Goal: Information Seeking & Learning: Learn about a topic

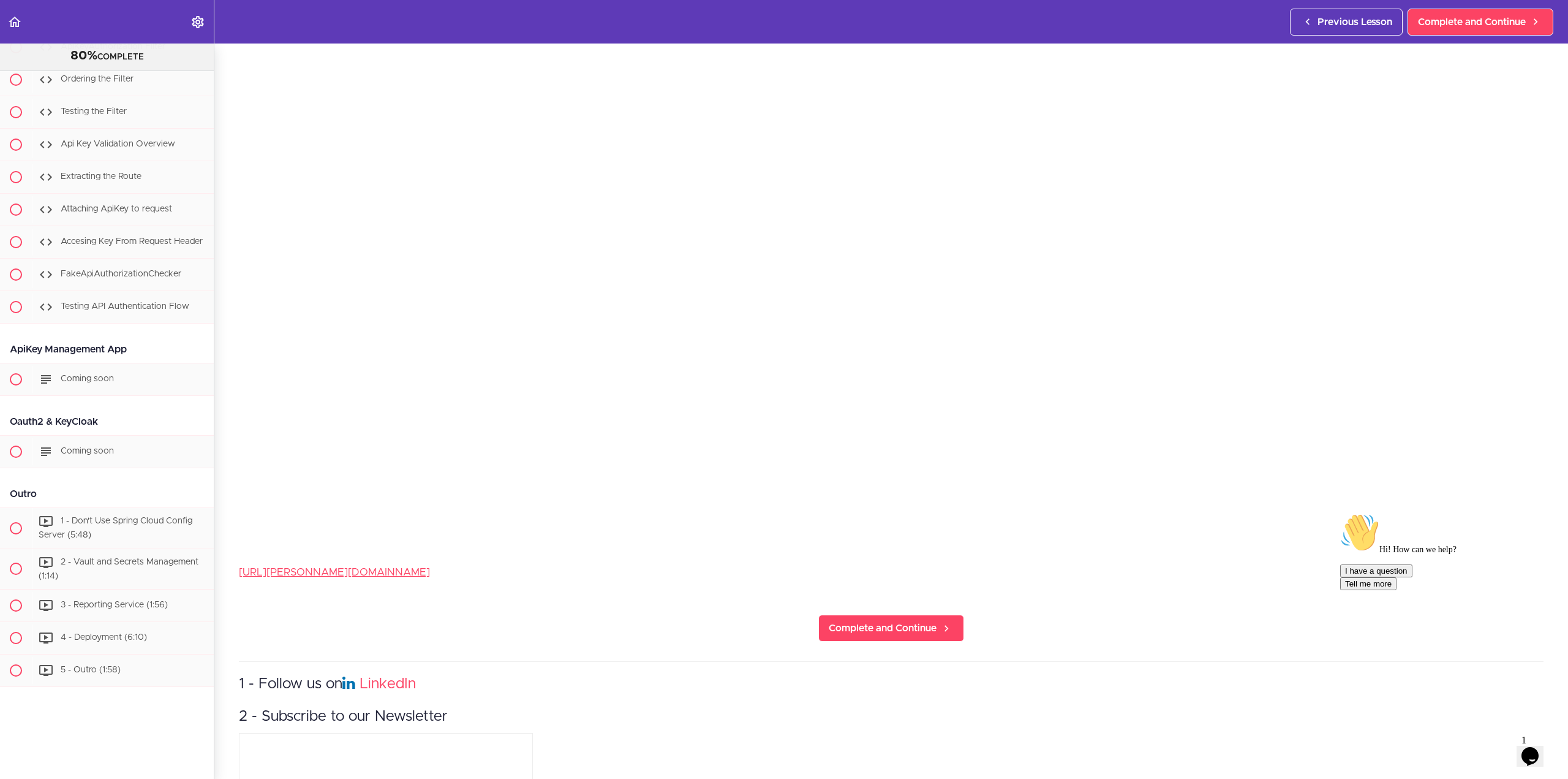
scroll to position [368, 0]
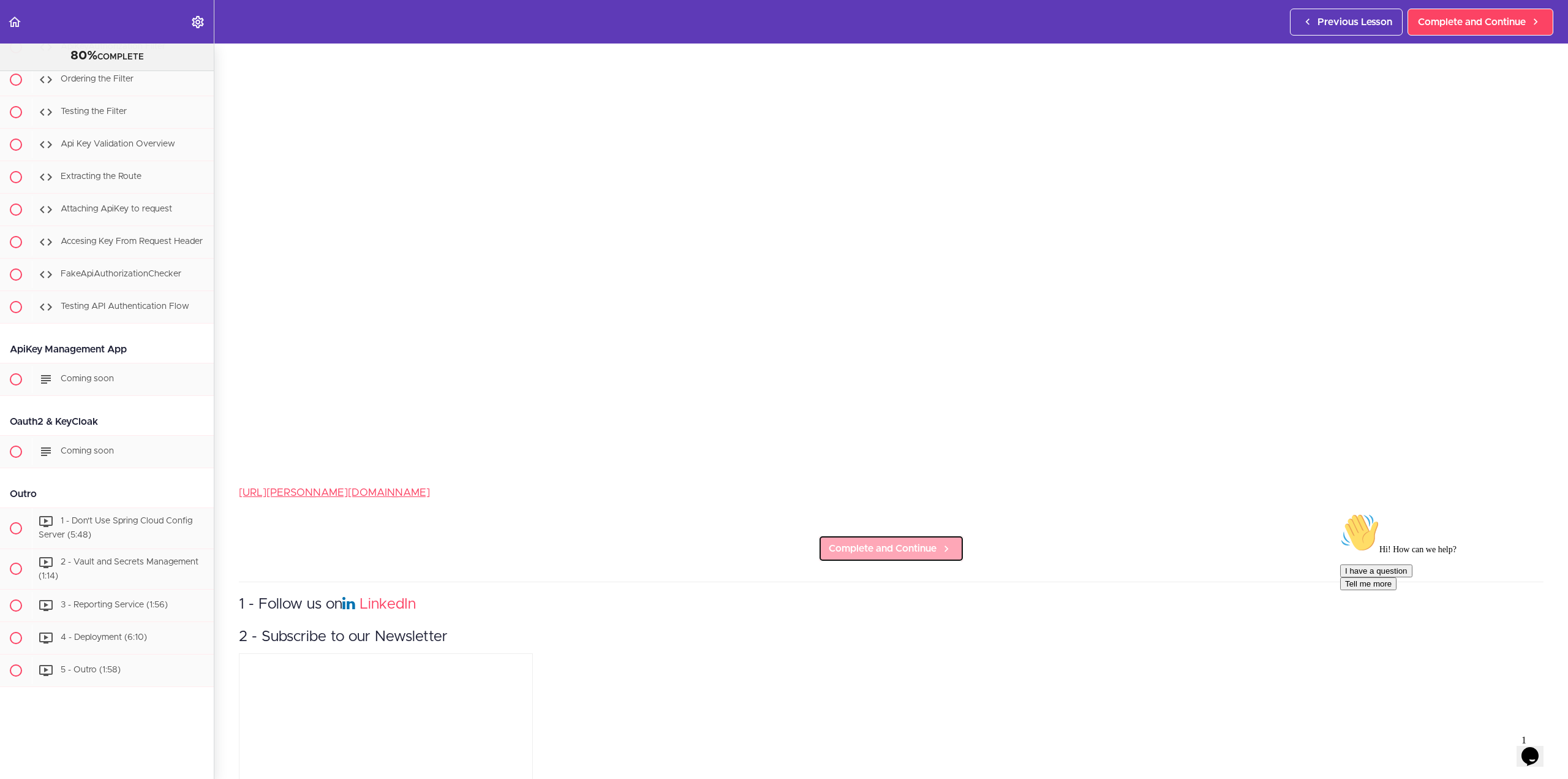
click at [848, 542] on span "Complete and Continue" at bounding box center [883, 549] width 108 height 15
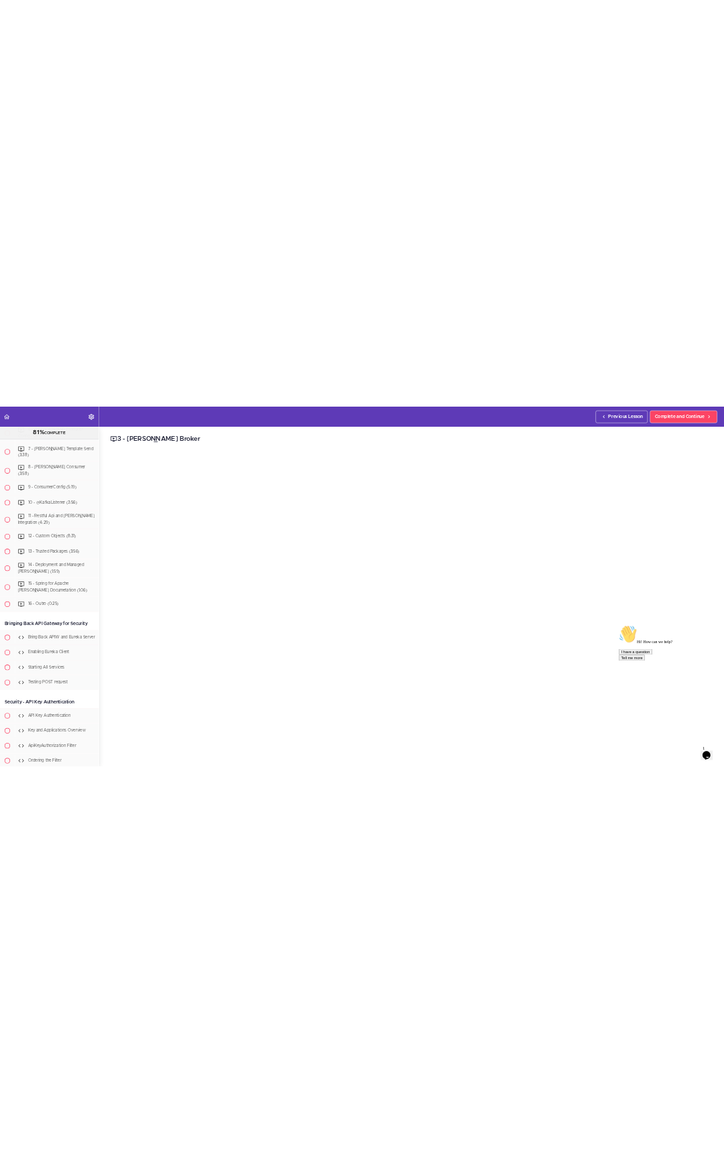
scroll to position [6625, 0]
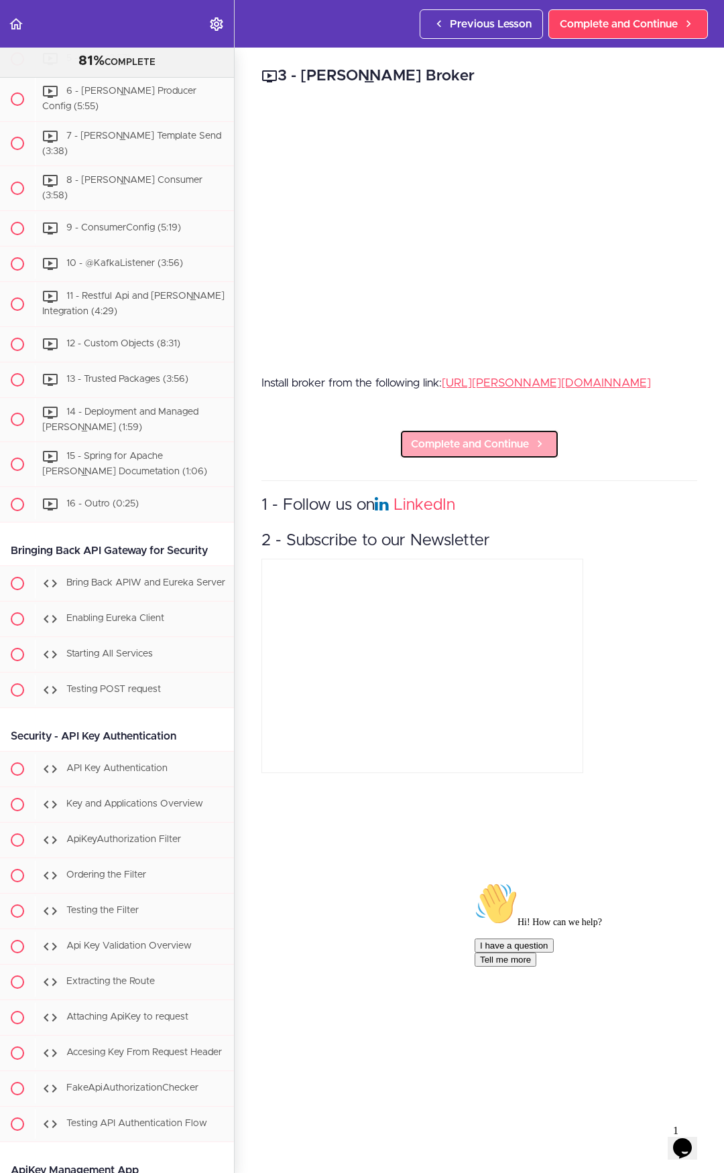
click at [470, 452] on span "Complete and Continue" at bounding box center [470, 444] width 118 height 16
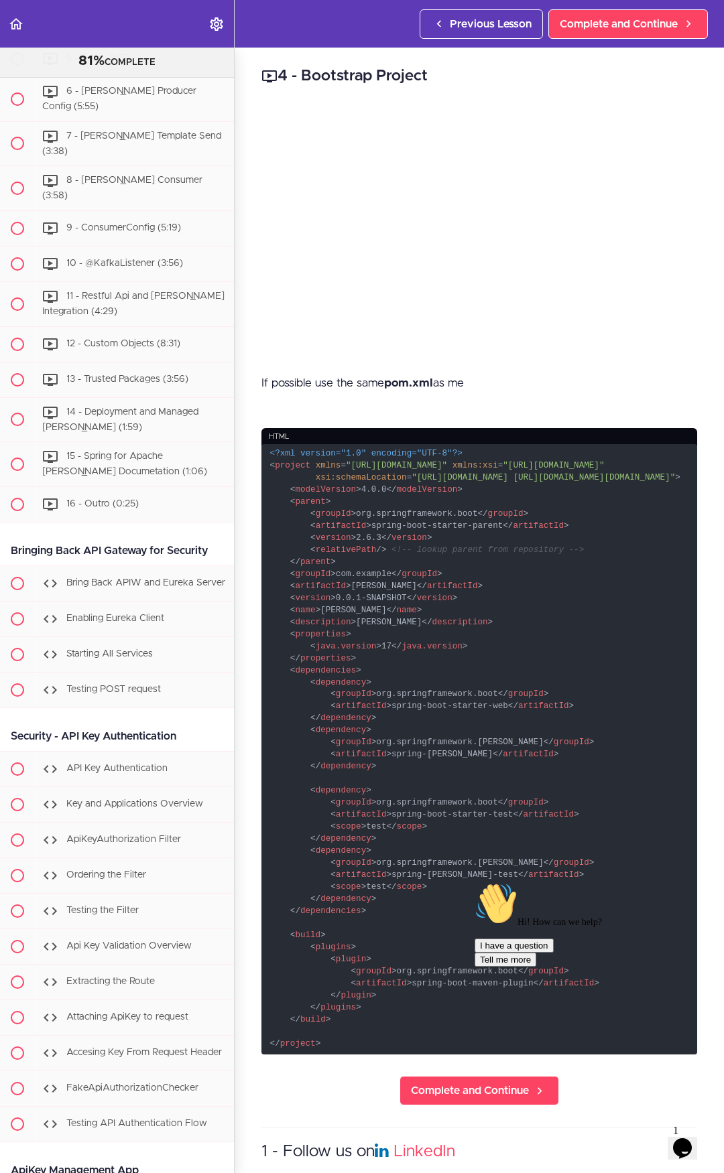
scroll to position [6660, 0]
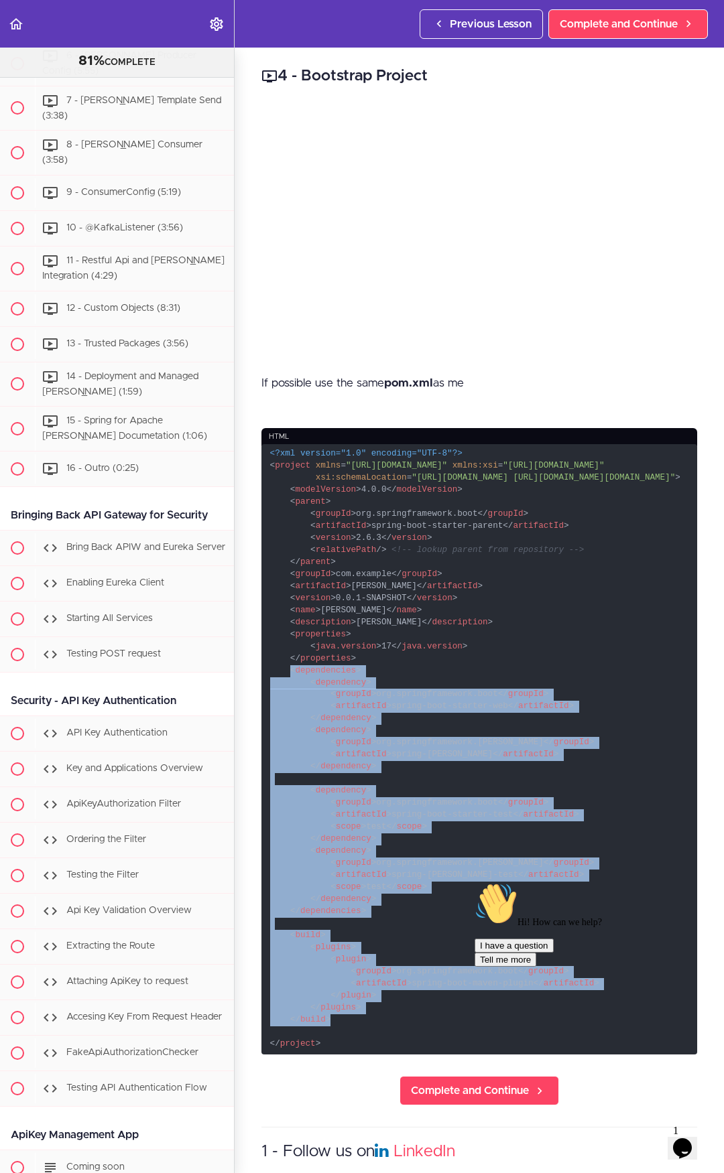
drag, startPoint x: 289, startPoint y: 722, endPoint x: 364, endPoint y: 1065, distance: 352.0
click at [364, 851] on code "<?xml version="1.0" encoding="UTF-8"?> < project xmlns = "[URL][DOMAIN_NAME]" x…" at bounding box center [479, 749] width 436 height 611
copy code "< dependencies > < dependency > < groupId > org.springframework.boot </ groupId…"
click at [509, 851] on span "Complete and Continue" at bounding box center [470, 1091] width 118 height 16
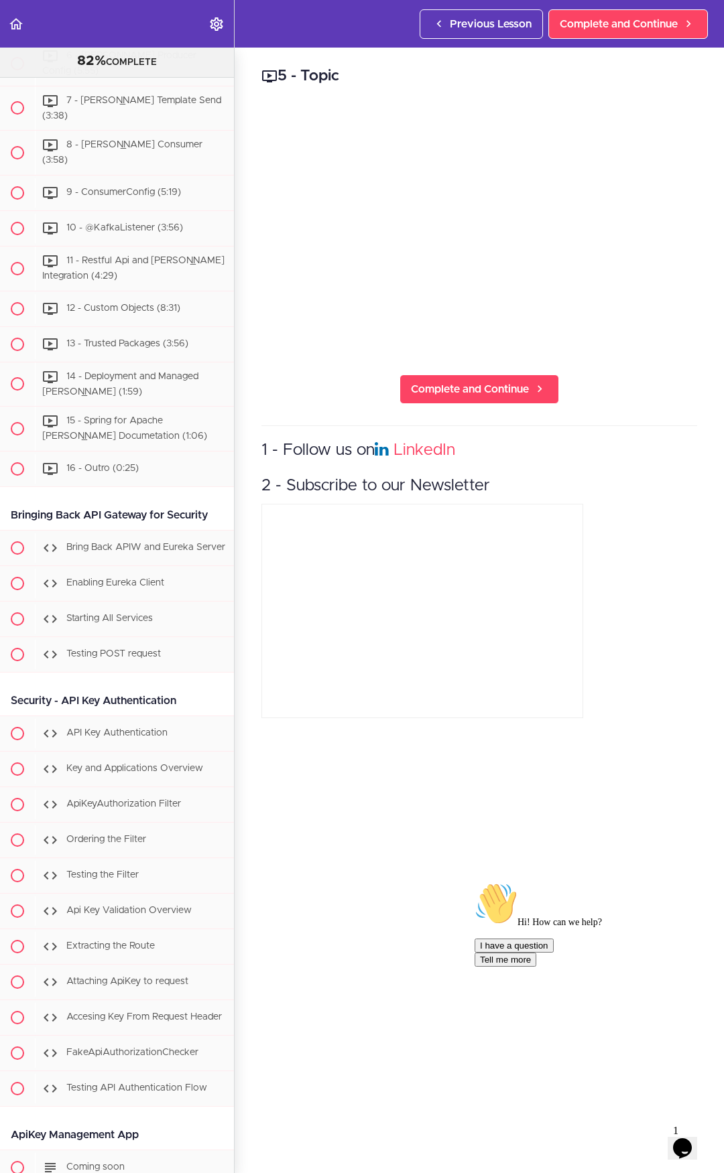
scroll to position [6696, 0]
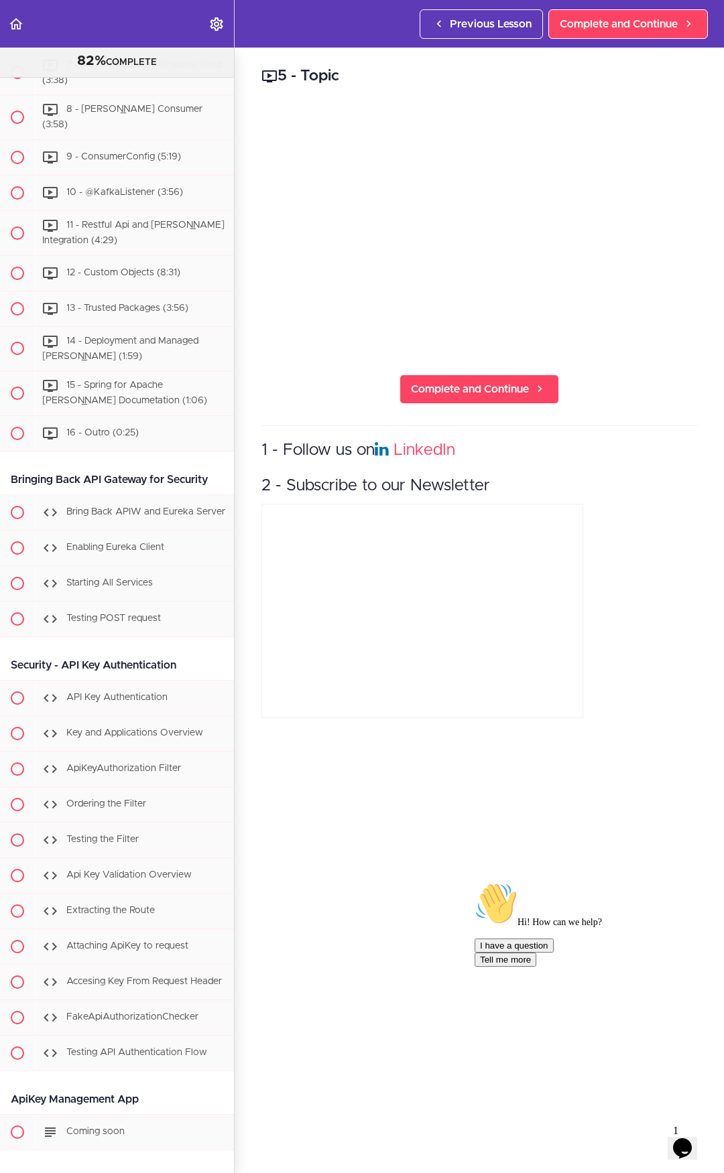
click at [511, 851] on div "5 - Topic Complete and Continue 1 - Follow us on LinkedIn 2 - Subscribe to our …" at bounding box center [479, 611] width 489 height 1126
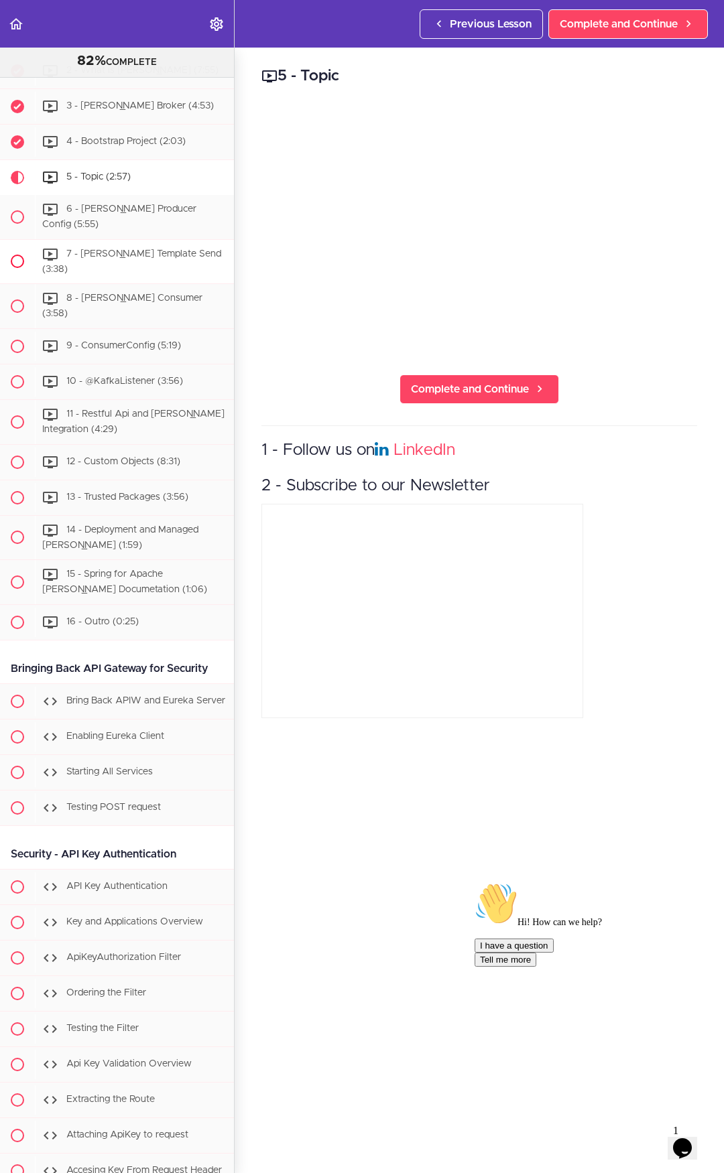
scroll to position [6495, 0]
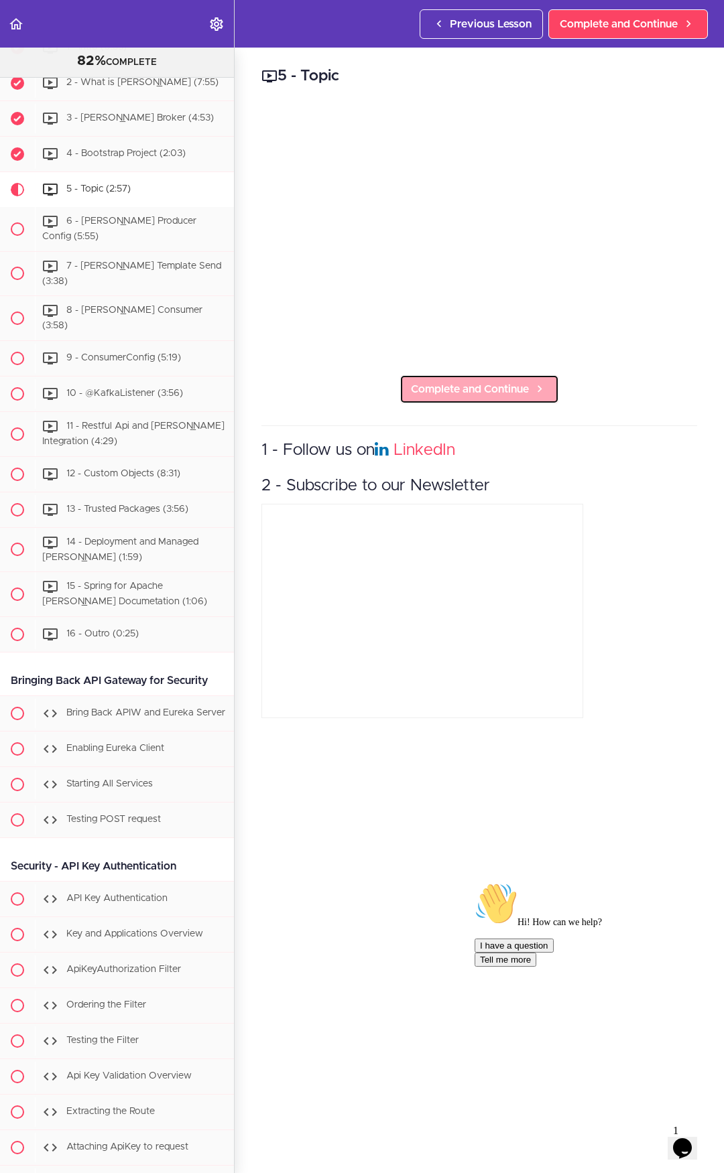
click at [477, 385] on span "Complete and Continue" at bounding box center [470, 389] width 118 height 16
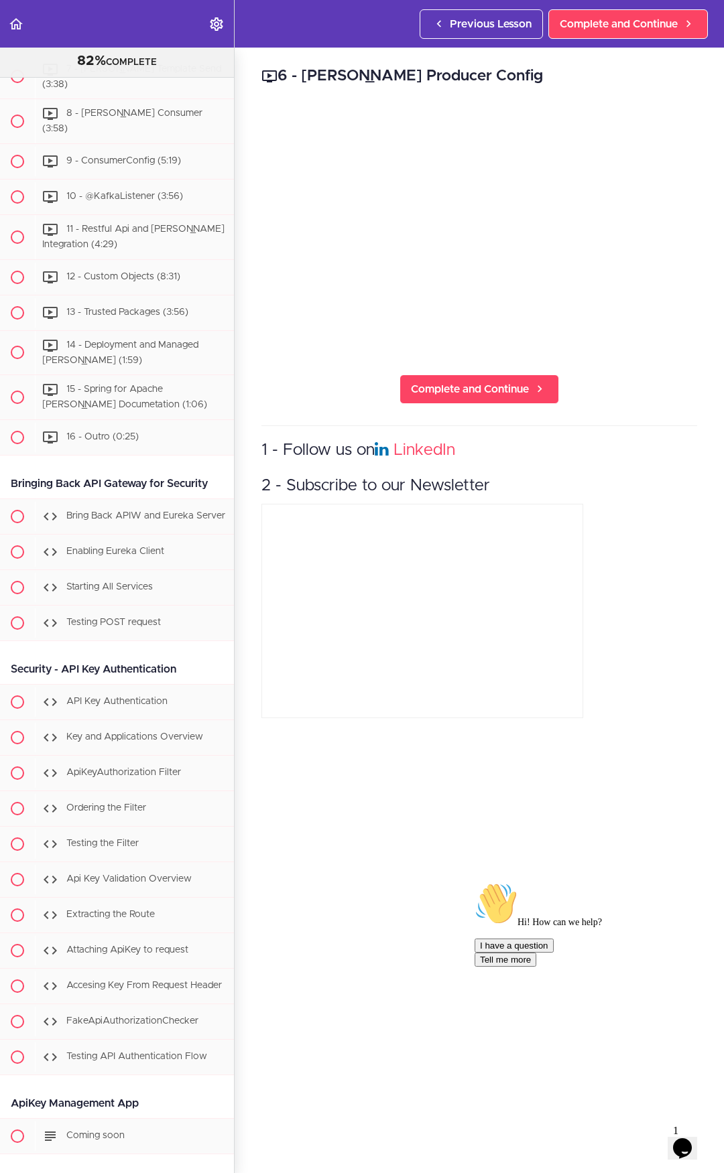
scroll to position [6731, 0]
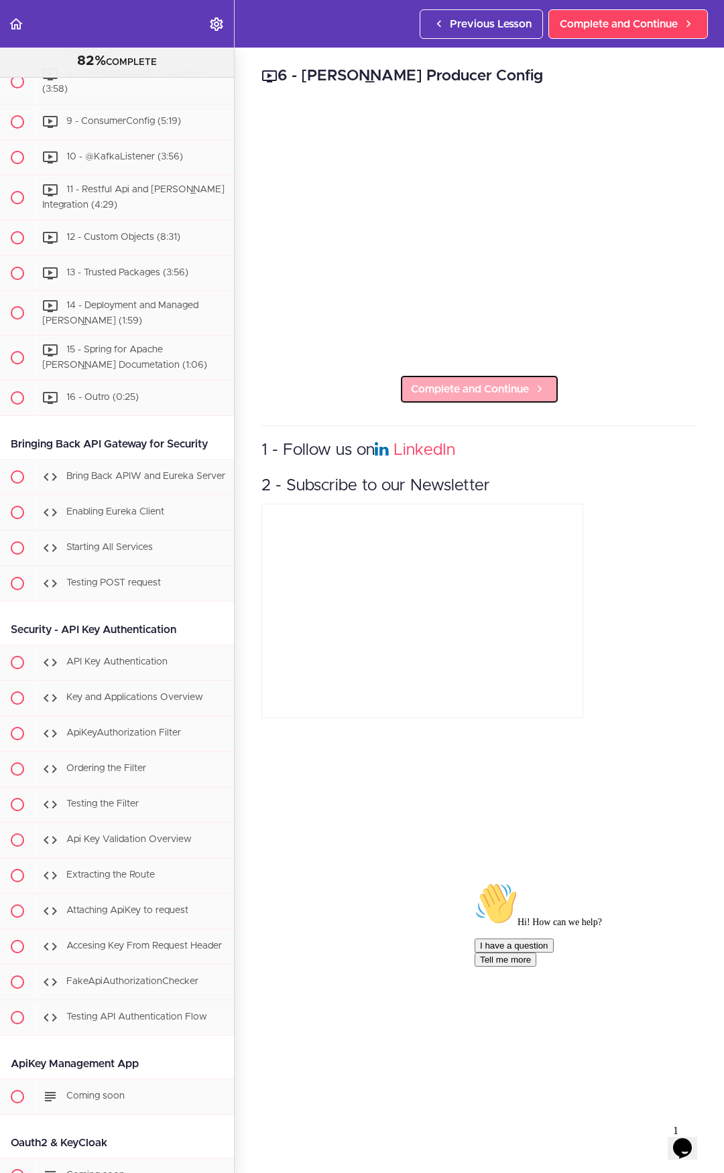
click at [486, 393] on link "Complete and Continue" at bounding box center [478, 389] width 159 height 29
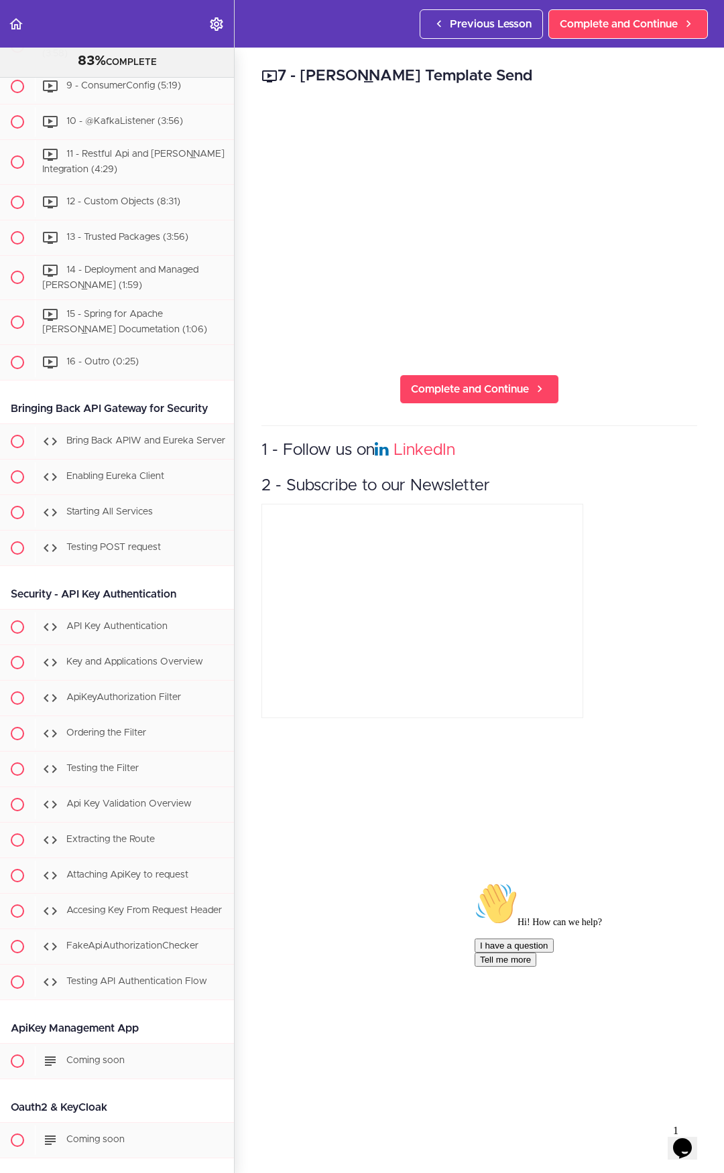
click at [492, 401] on div "7 - [PERSON_NAME] Template Send Complete and Continue 1 - Follow us on LinkedIn…" at bounding box center [479, 611] width 489 height 1126
click at [477, 381] on span "Complete and Continue" at bounding box center [470, 389] width 118 height 16
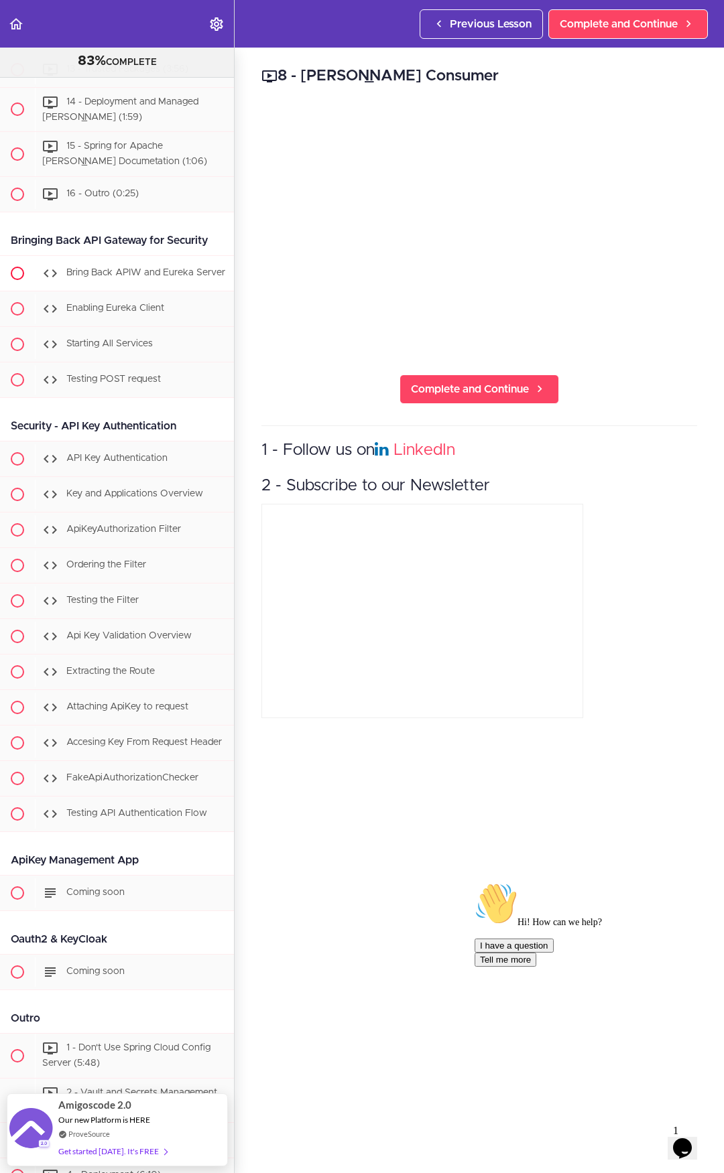
scroll to position [6936, 0]
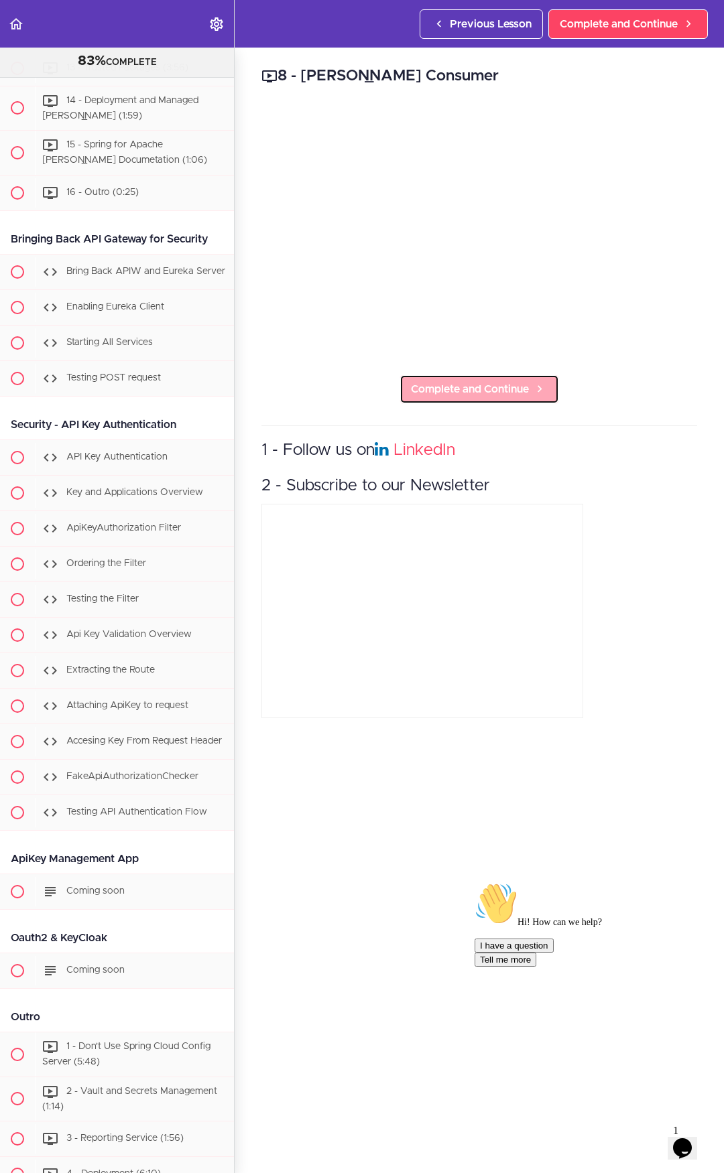
click at [478, 375] on link "Complete and Continue" at bounding box center [478, 389] width 159 height 29
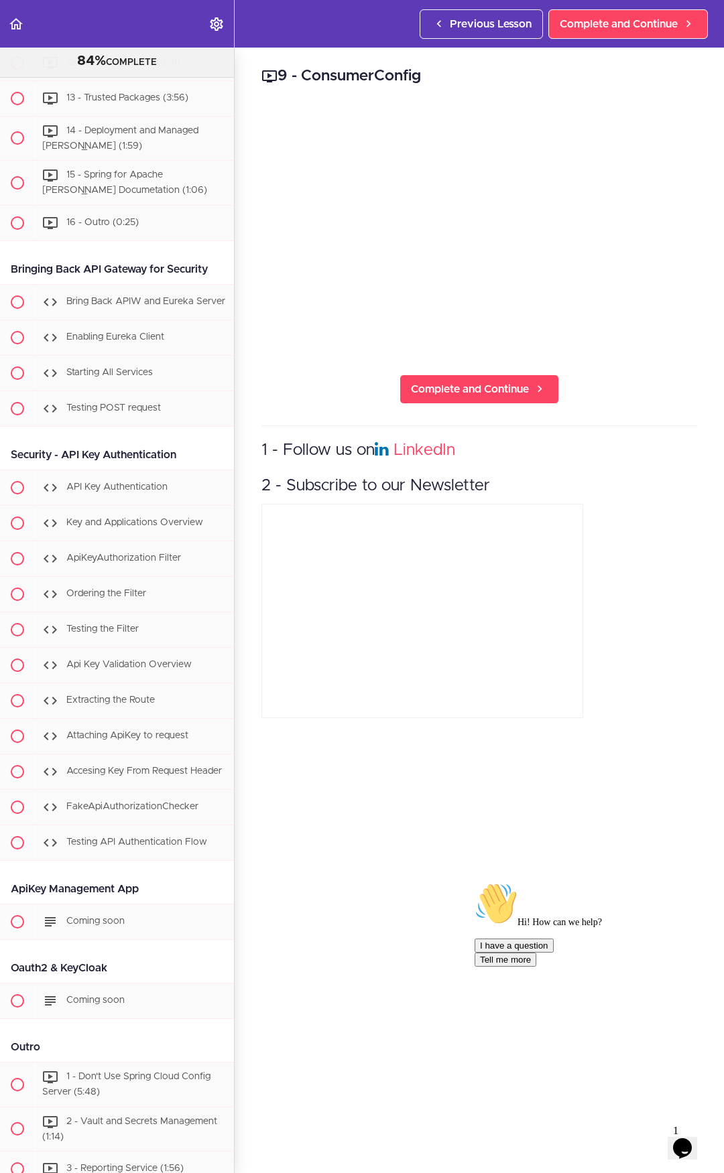
scroll to position [6838, 0]
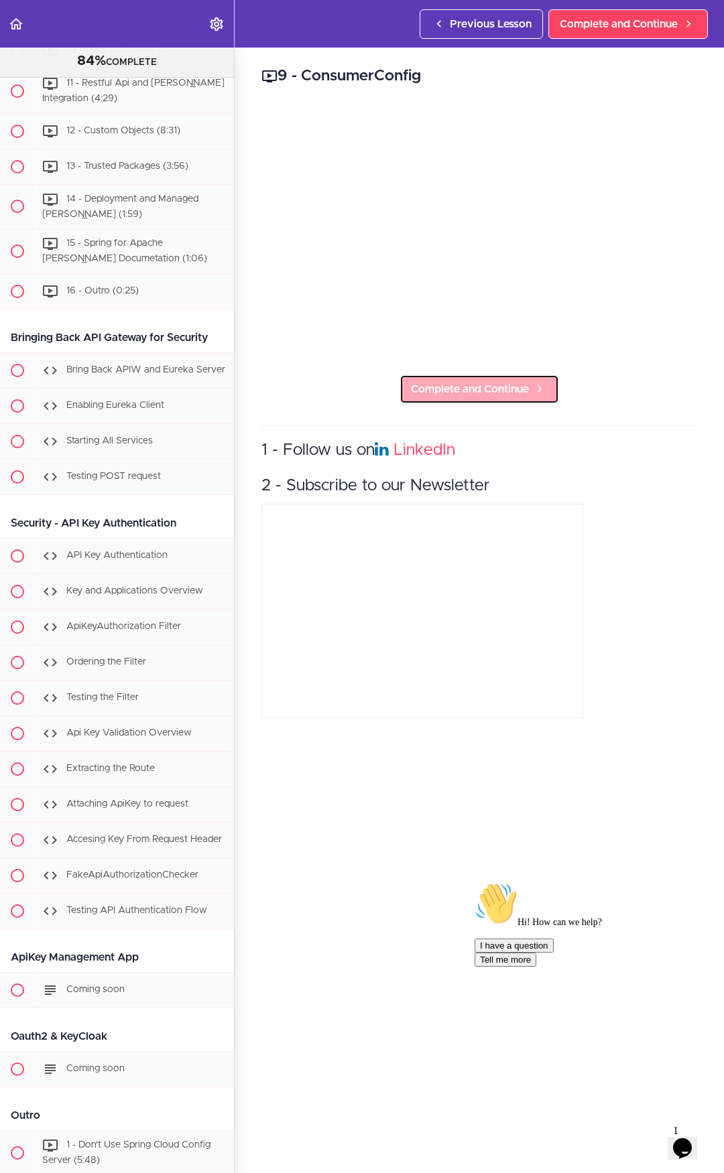
click at [503, 384] on span "Complete and Continue" at bounding box center [470, 389] width 118 height 16
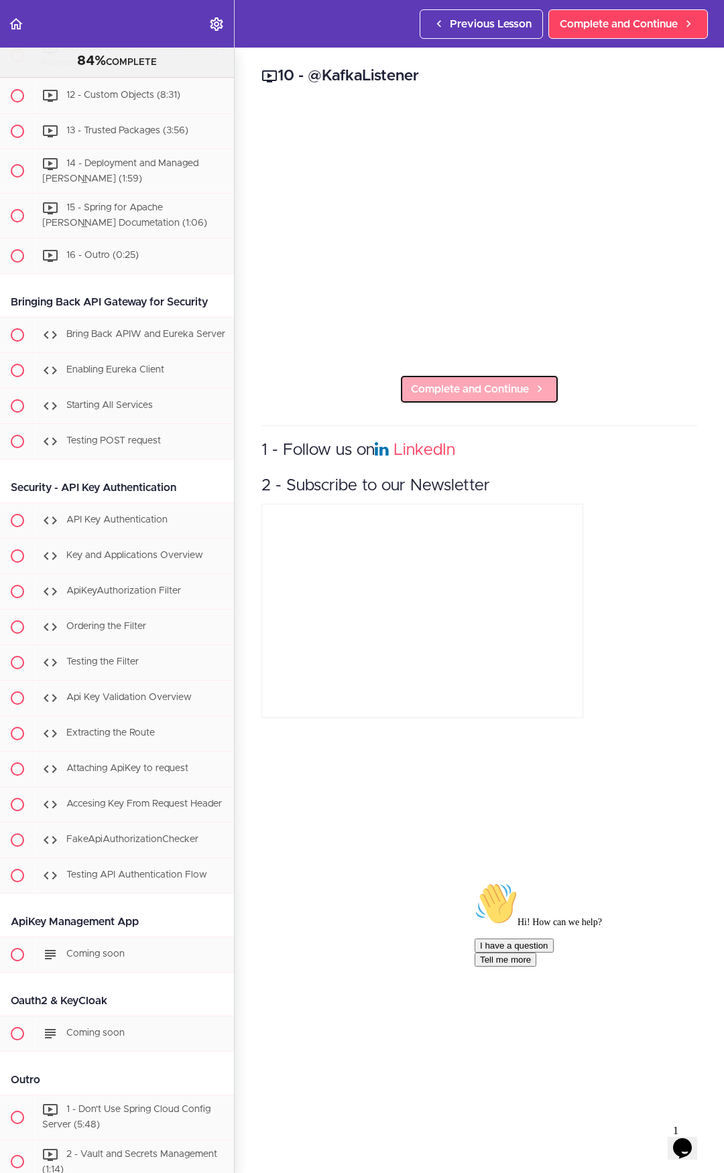
click at [498, 381] on span "Complete and Continue" at bounding box center [470, 389] width 118 height 16
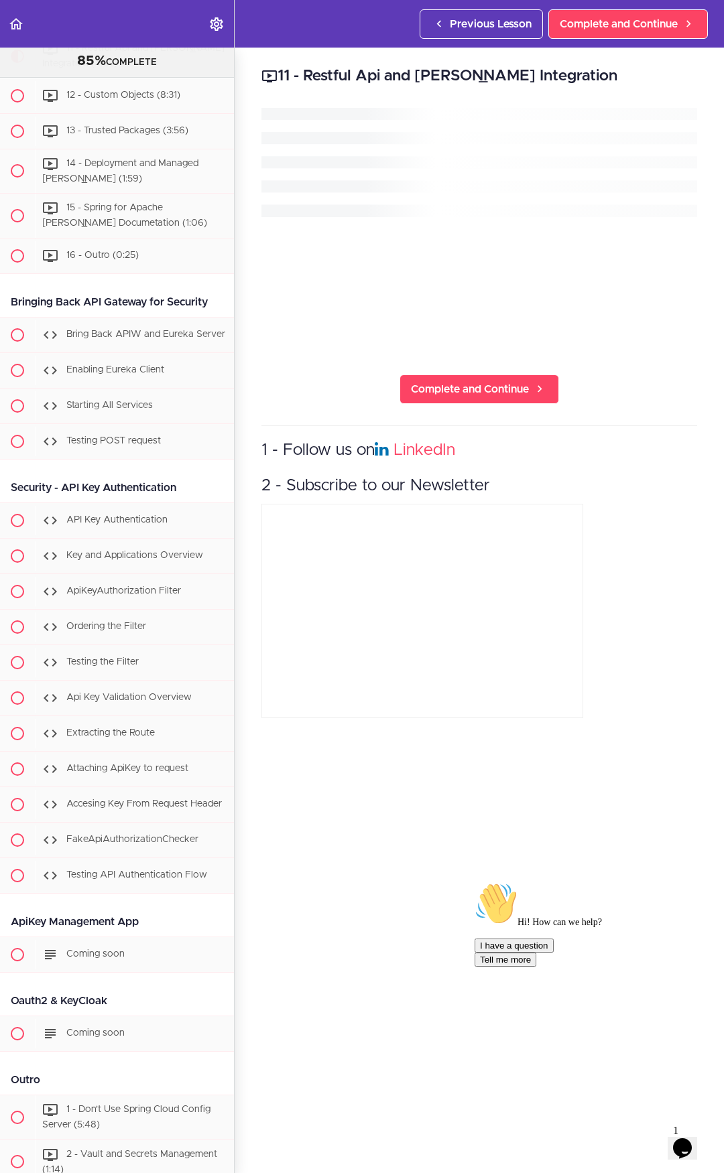
scroll to position [6909, 0]
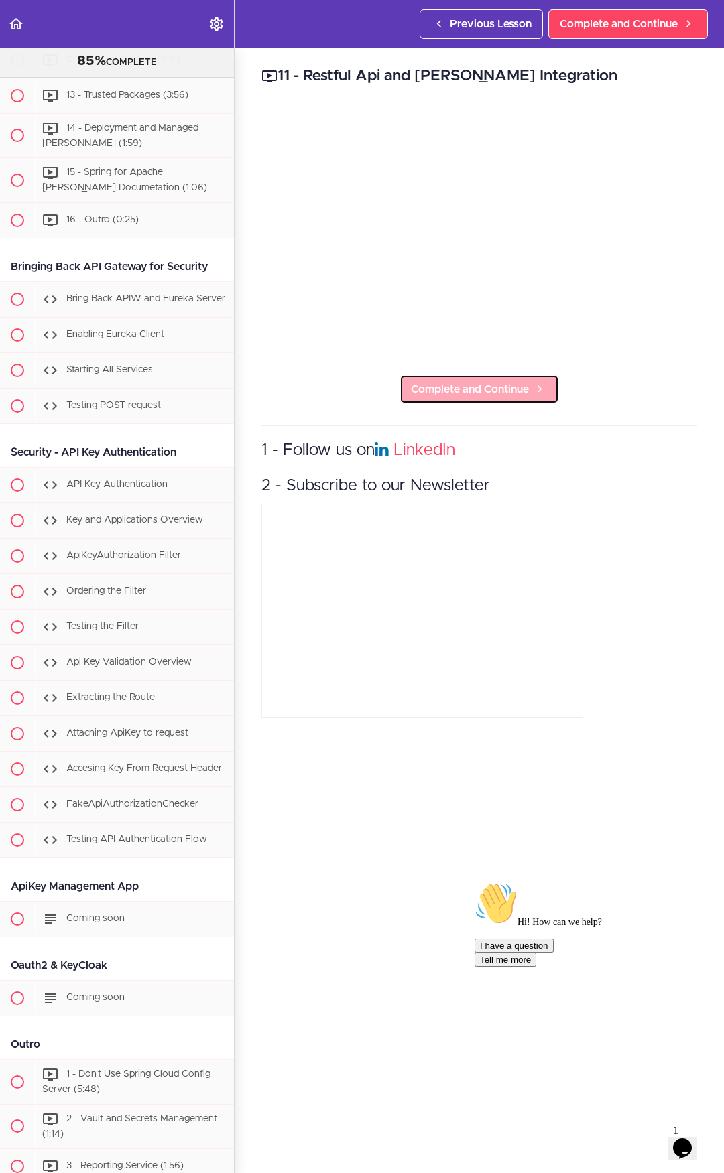
click at [482, 384] on span "Complete and Continue" at bounding box center [470, 389] width 118 height 16
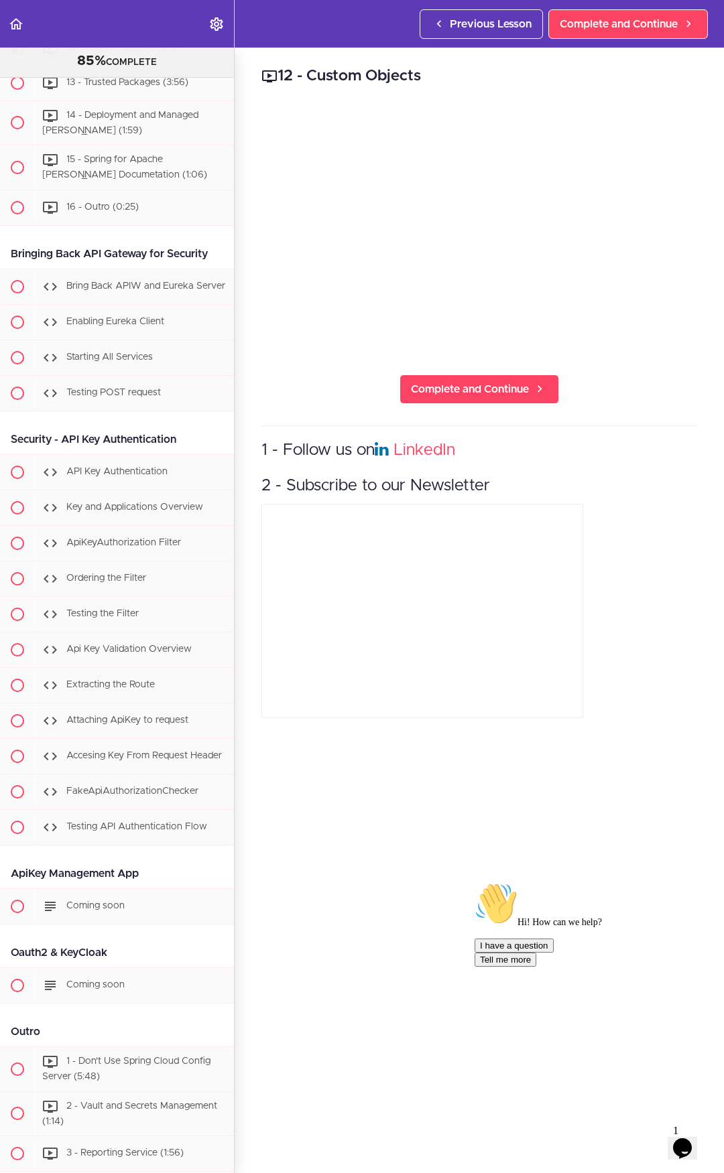
scroll to position [6954, 0]
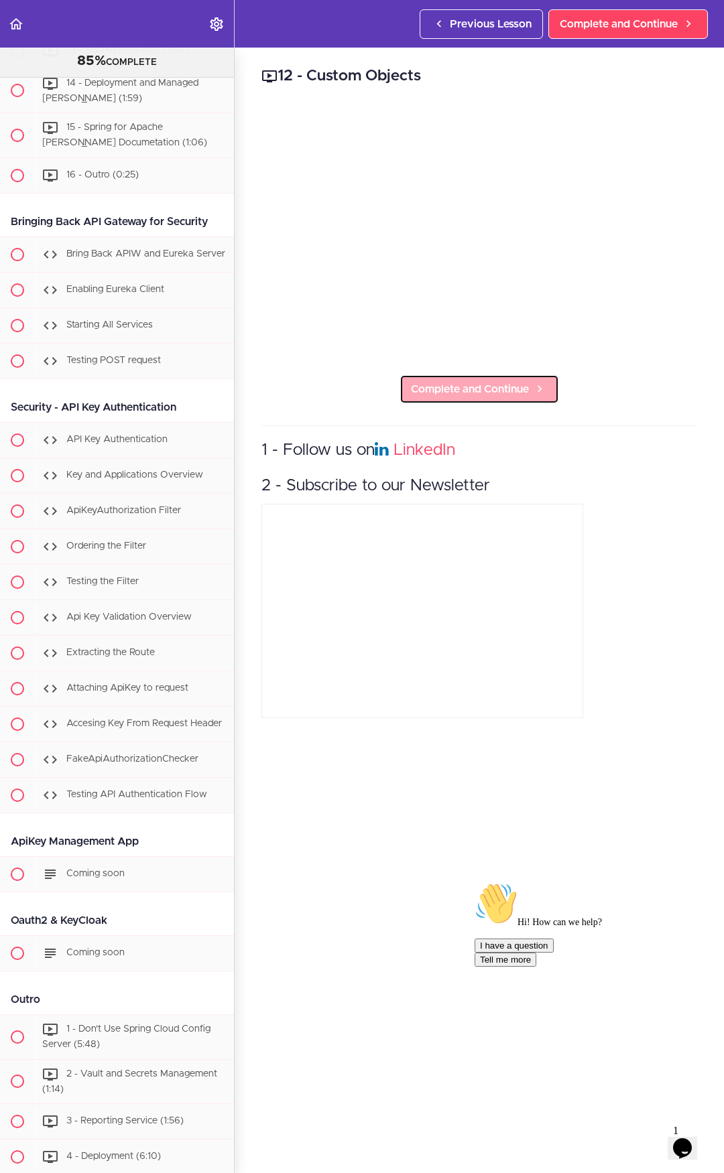
drag, startPoint x: 489, startPoint y: 378, endPoint x: 502, endPoint y: 377, distance: 12.7
click at [490, 381] on span "Complete and Continue" at bounding box center [470, 389] width 118 height 16
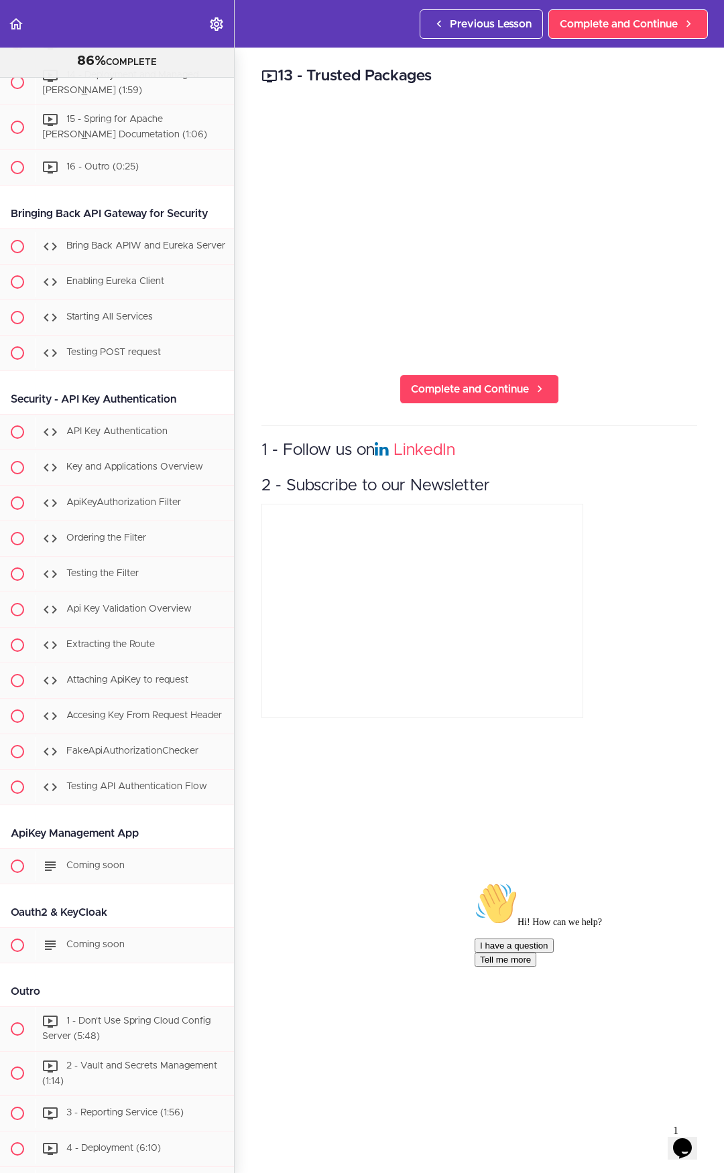
scroll to position [6989, 0]
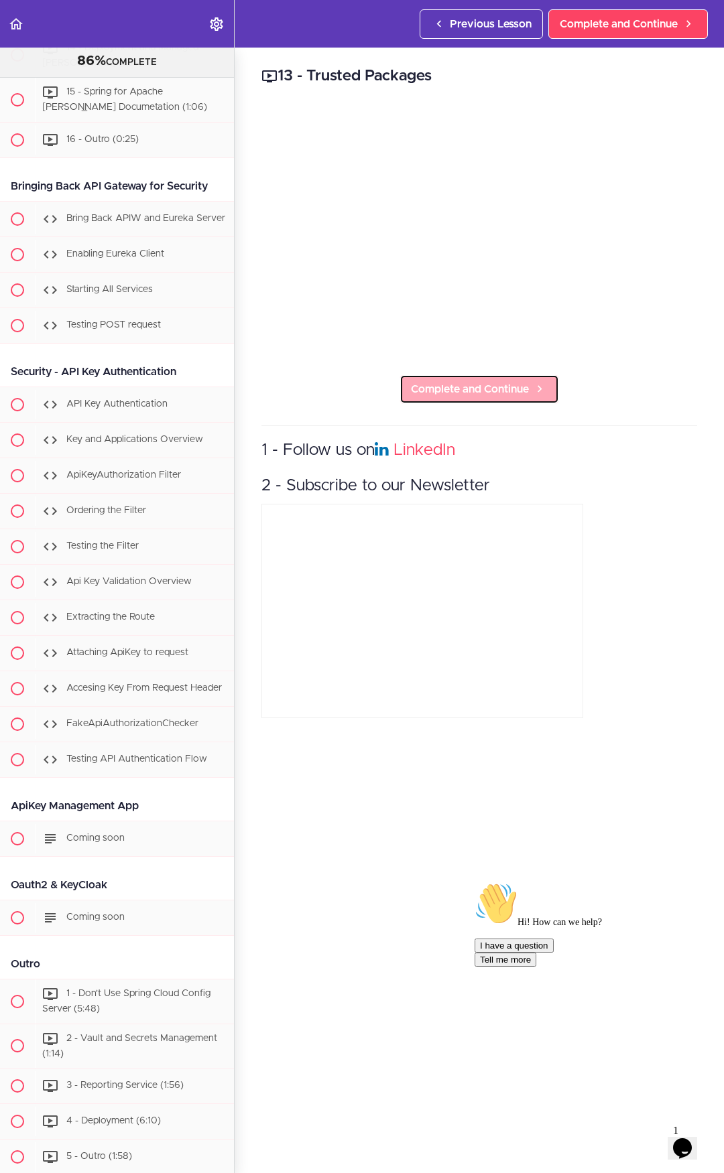
click at [501, 388] on span "Complete and Continue" at bounding box center [470, 389] width 118 height 16
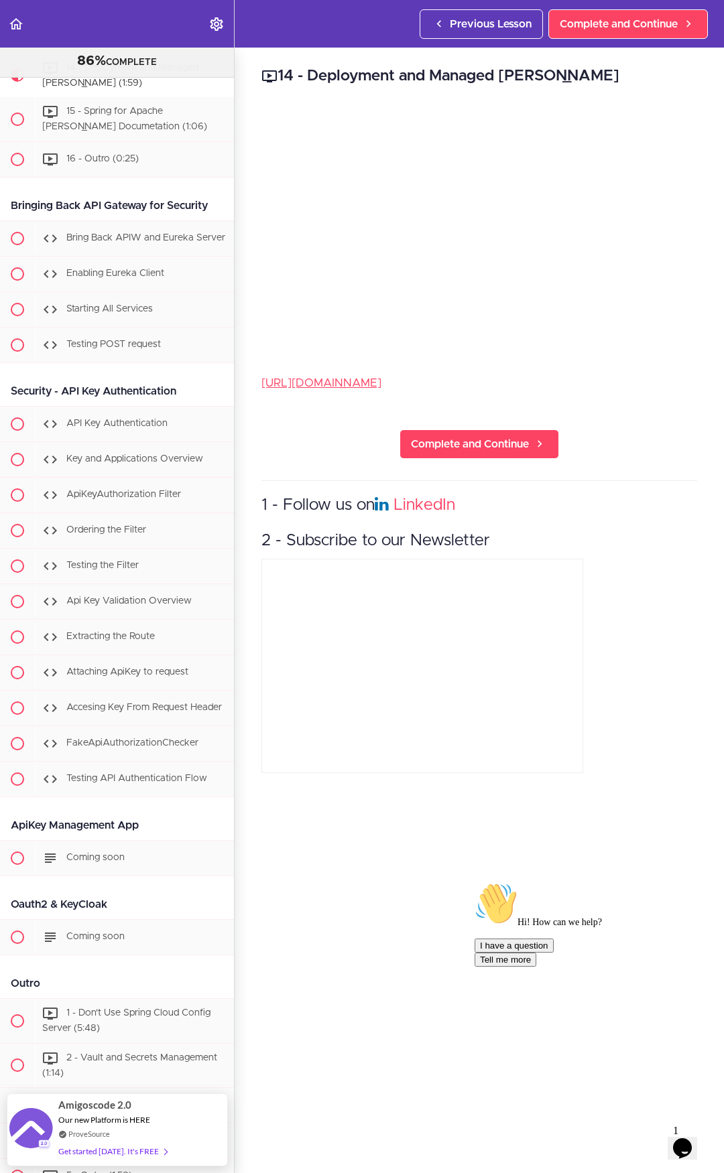
scroll to position [6958, 0]
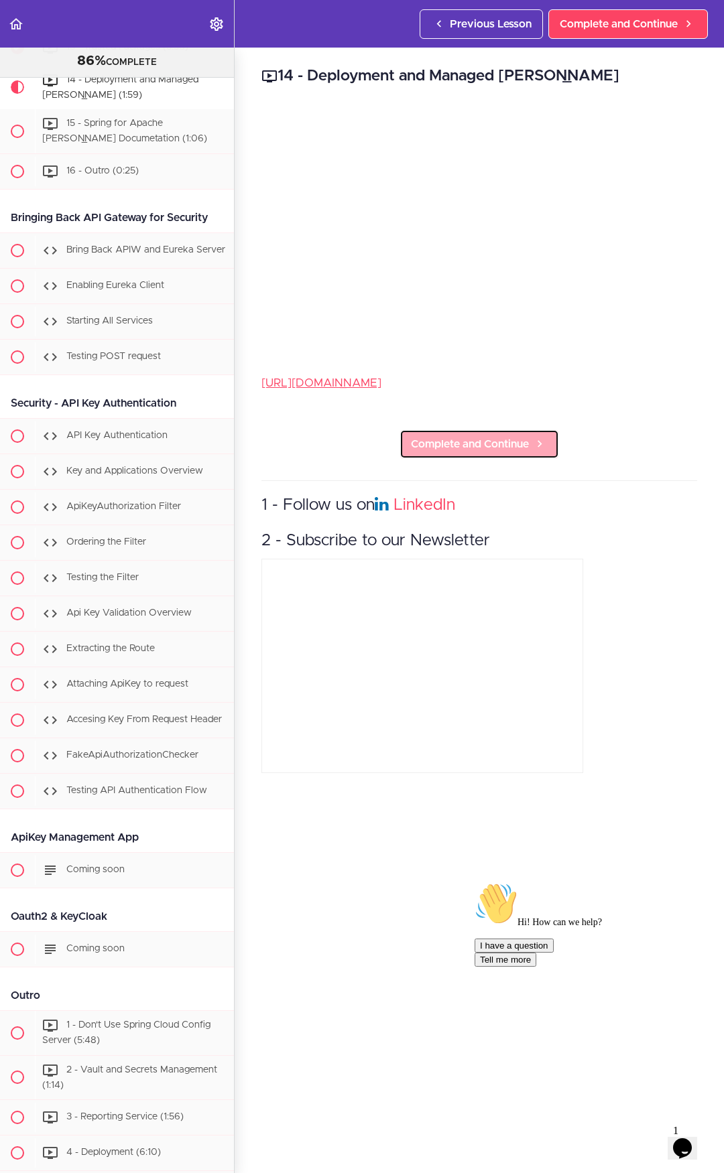
click at [488, 436] on span "Complete and Continue" at bounding box center [470, 444] width 118 height 16
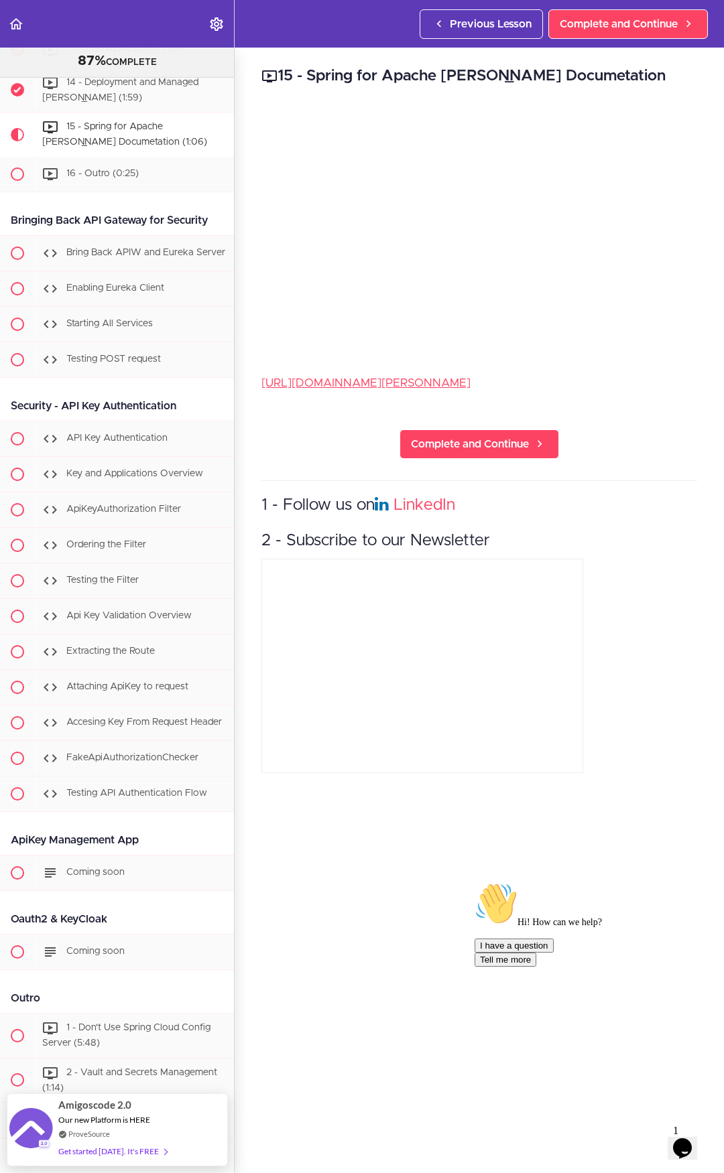
scroll to position [6935, 0]
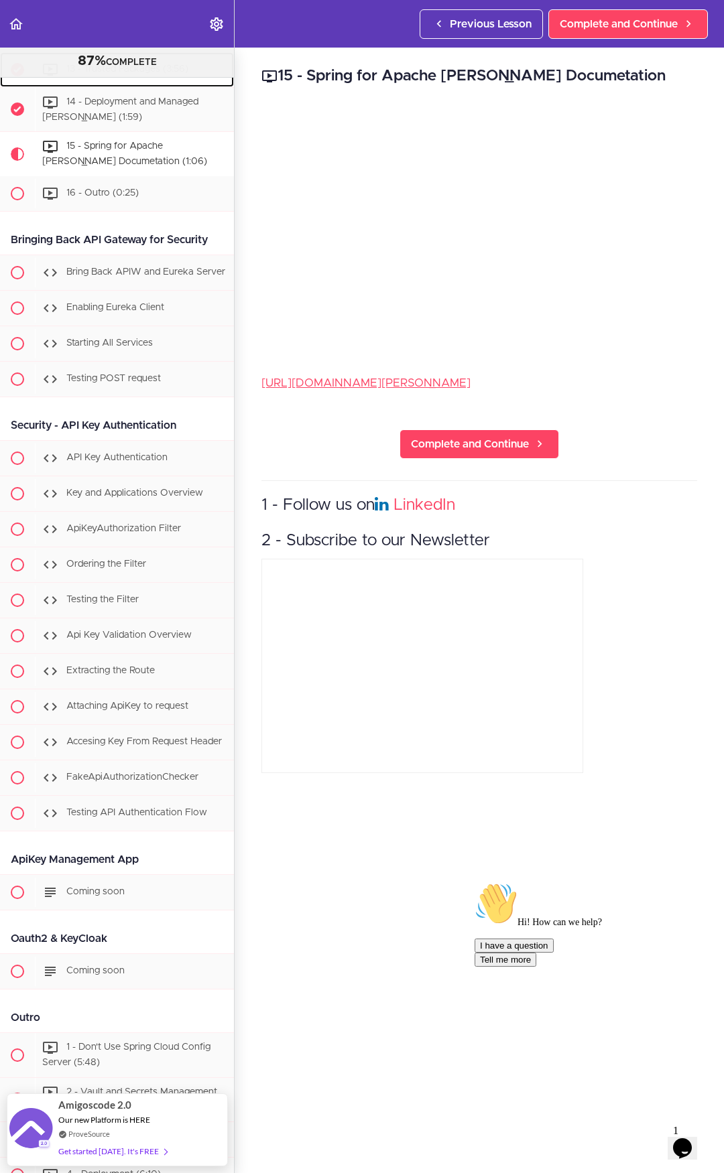
click at [152, 74] on span "13 - Trusted Packages (3:56)" at bounding box center [127, 68] width 122 height 9
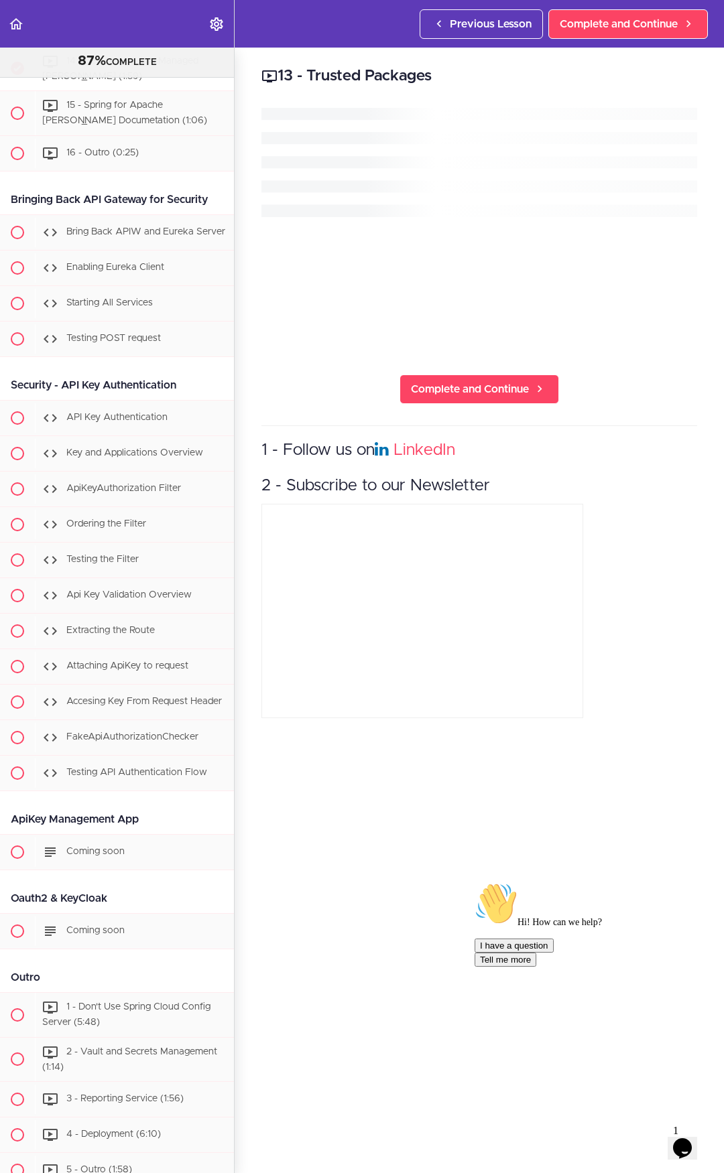
scroll to position [6989, 0]
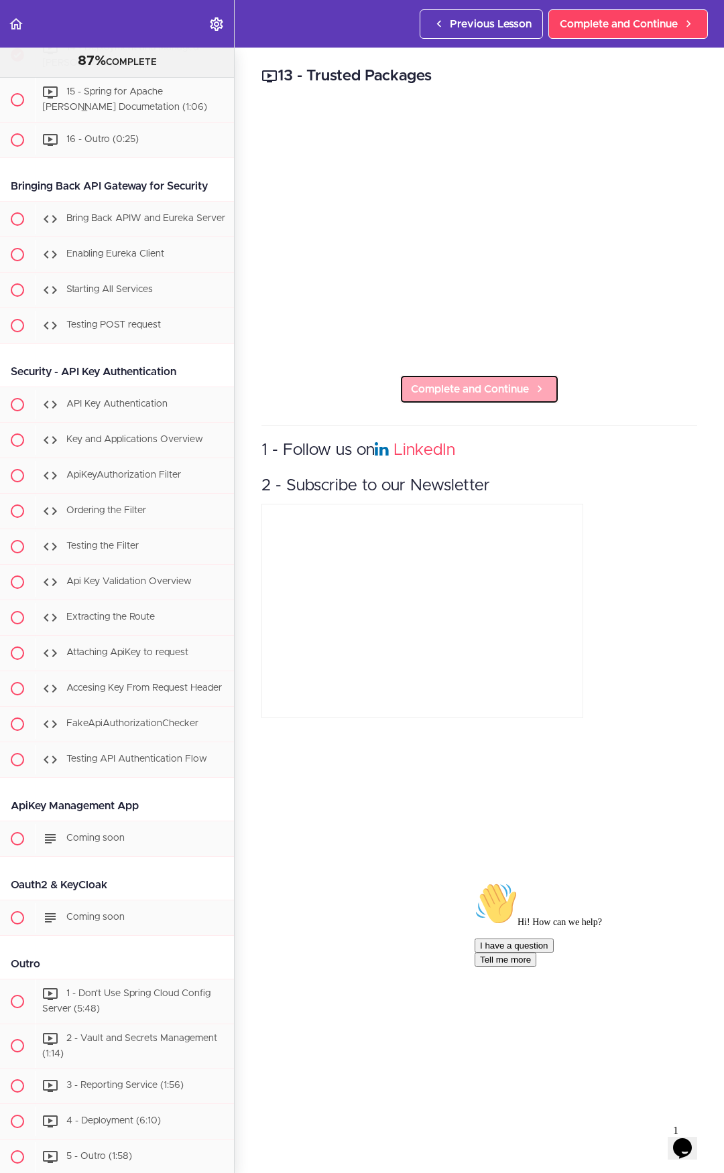
click at [445, 385] on span "Complete and Continue" at bounding box center [470, 389] width 118 height 16
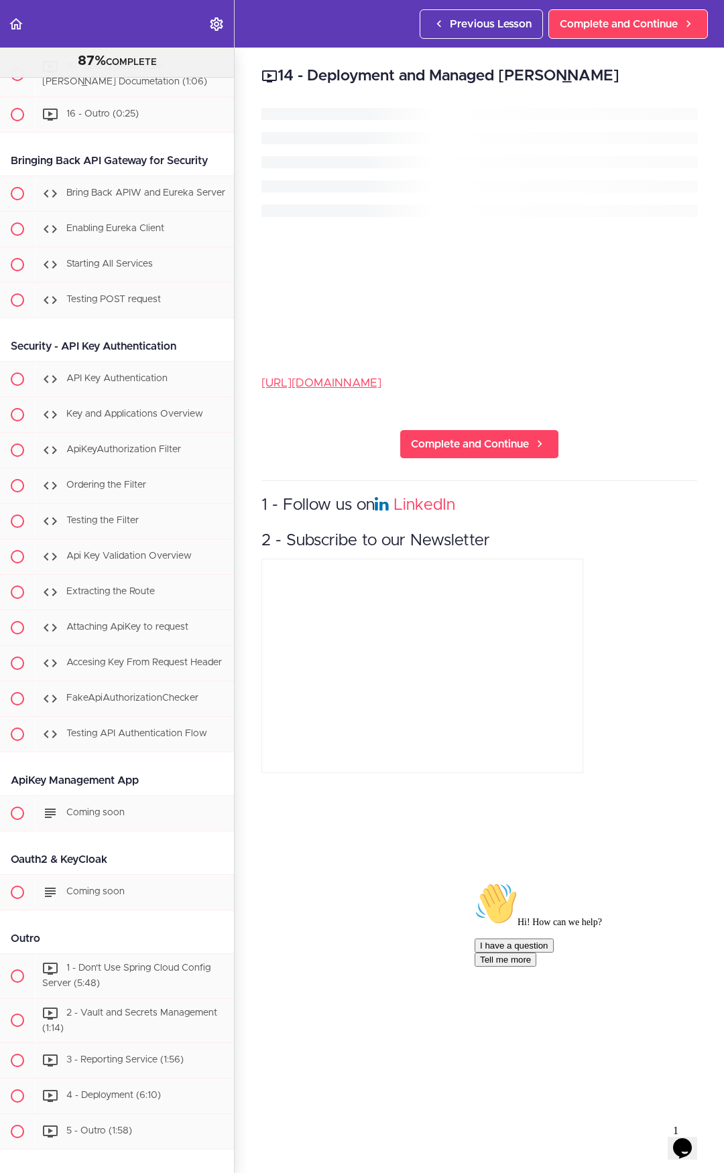
scroll to position [7025, 0]
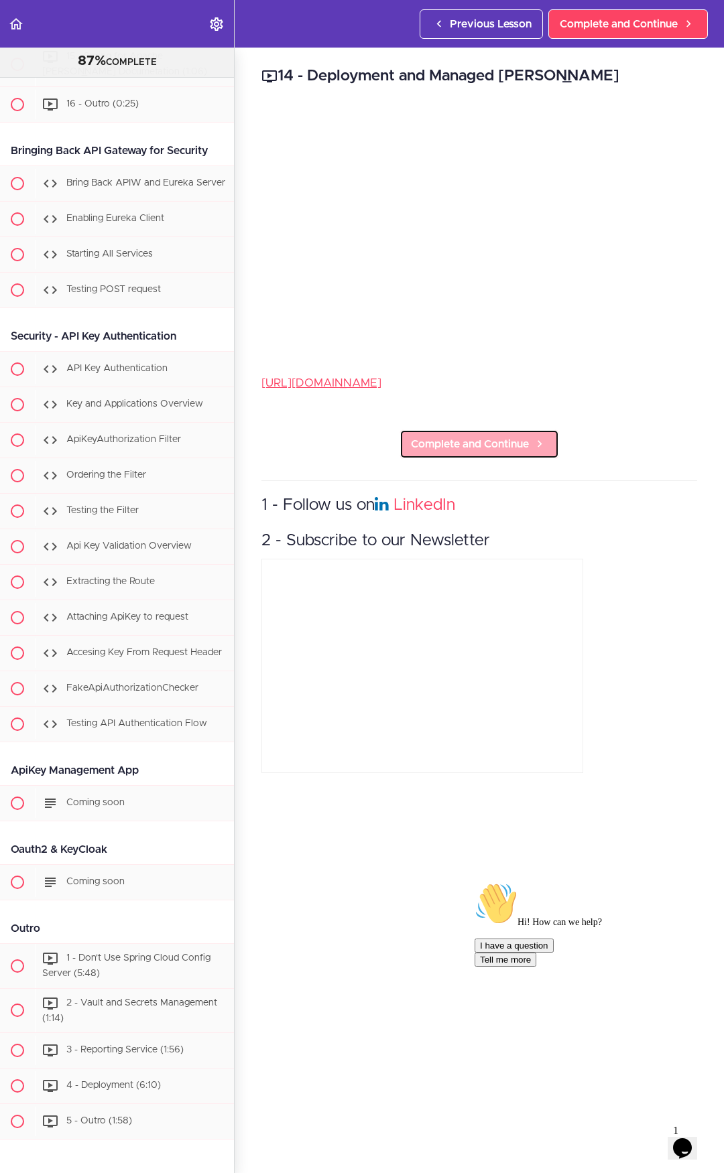
click at [472, 436] on span "Complete and Continue" at bounding box center [470, 444] width 118 height 16
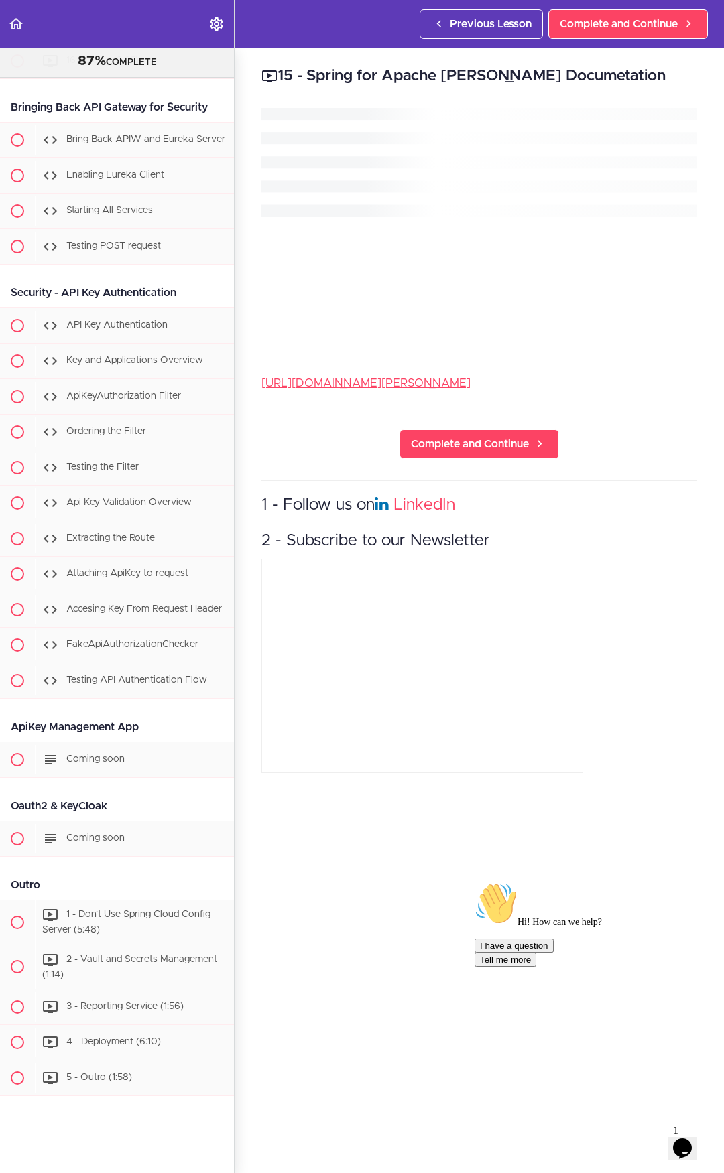
scroll to position [7070, 0]
click at [503, 436] on span "Complete and Continue" at bounding box center [470, 444] width 118 height 16
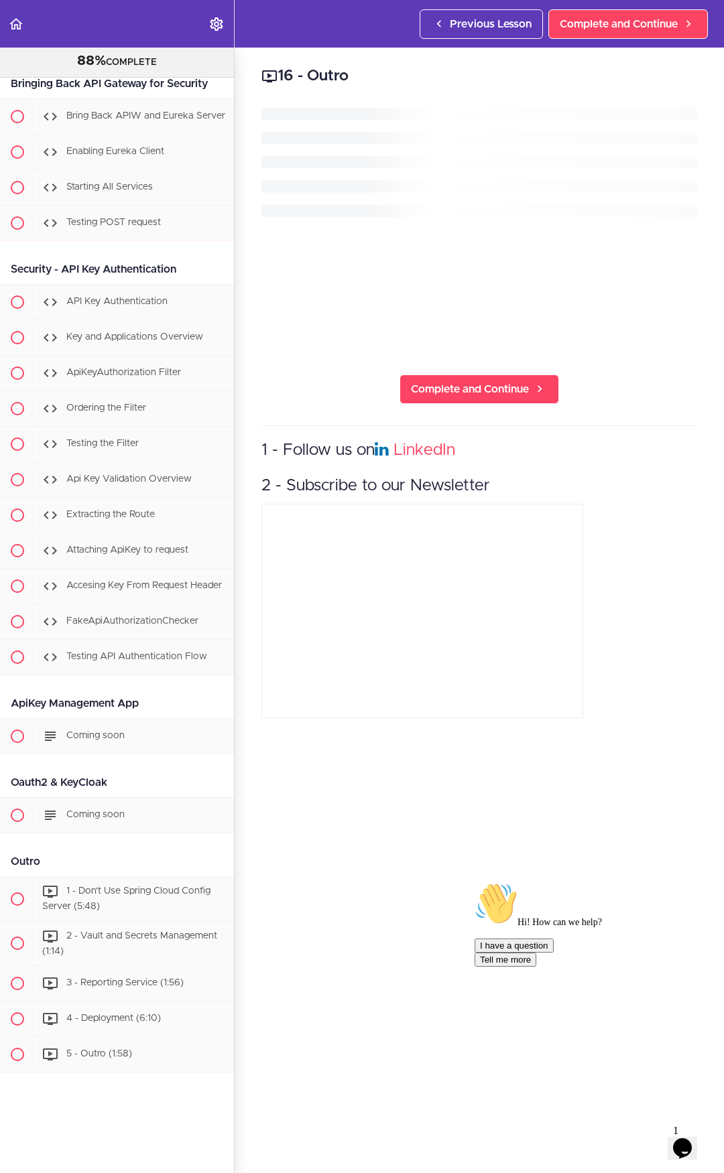
scroll to position [7114, 0]
click at [490, 381] on span "Complete and Continue" at bounding box center [470, 389] width 118 height 16
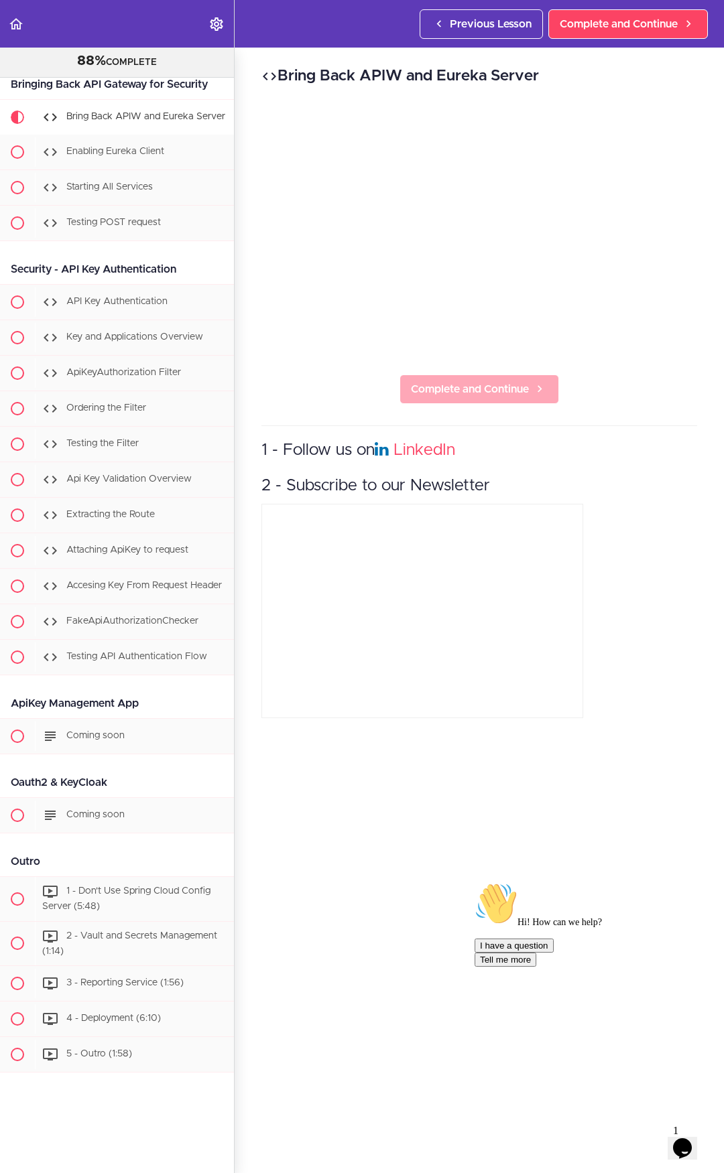
scroll to position [7193, 0]
click at [496, 381] on span "Complete and Continue" at bounding box center [470, 389] width 118 height 16
click at [508, 381] on span "Complete and Continue" at bounding box center [470, 389] width 118 height 16
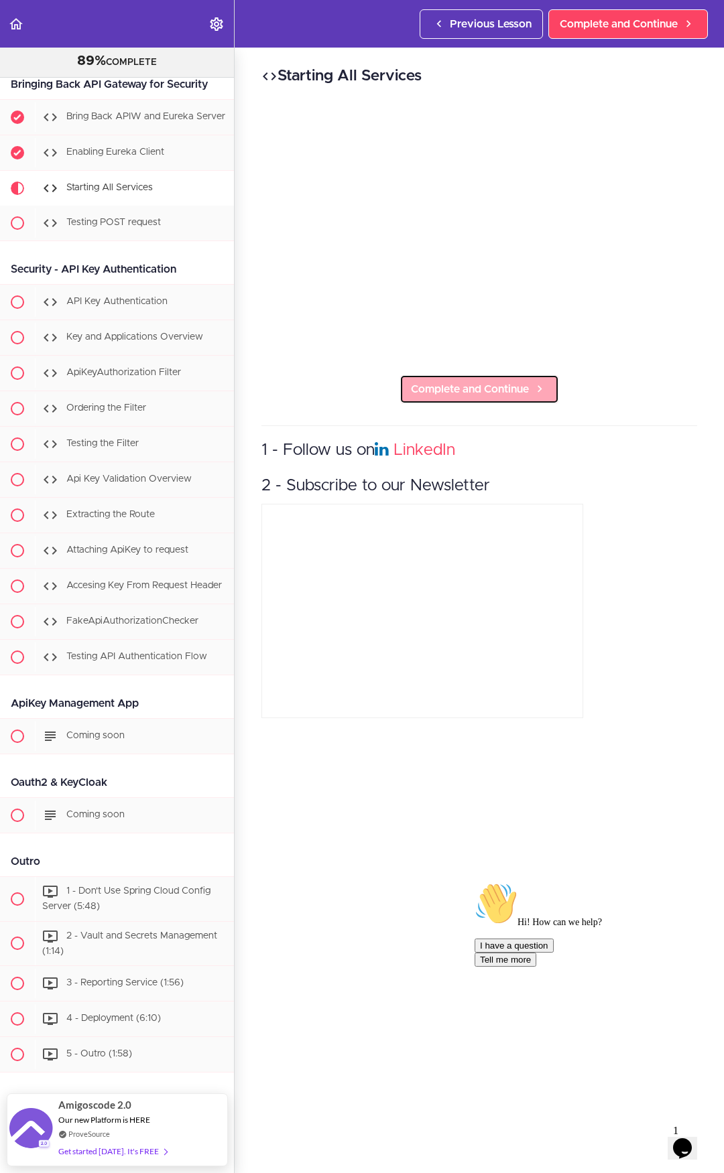
click at [511, 383] on span "Complete and Continue" at bounding box center [470, 389] width 118 height 16
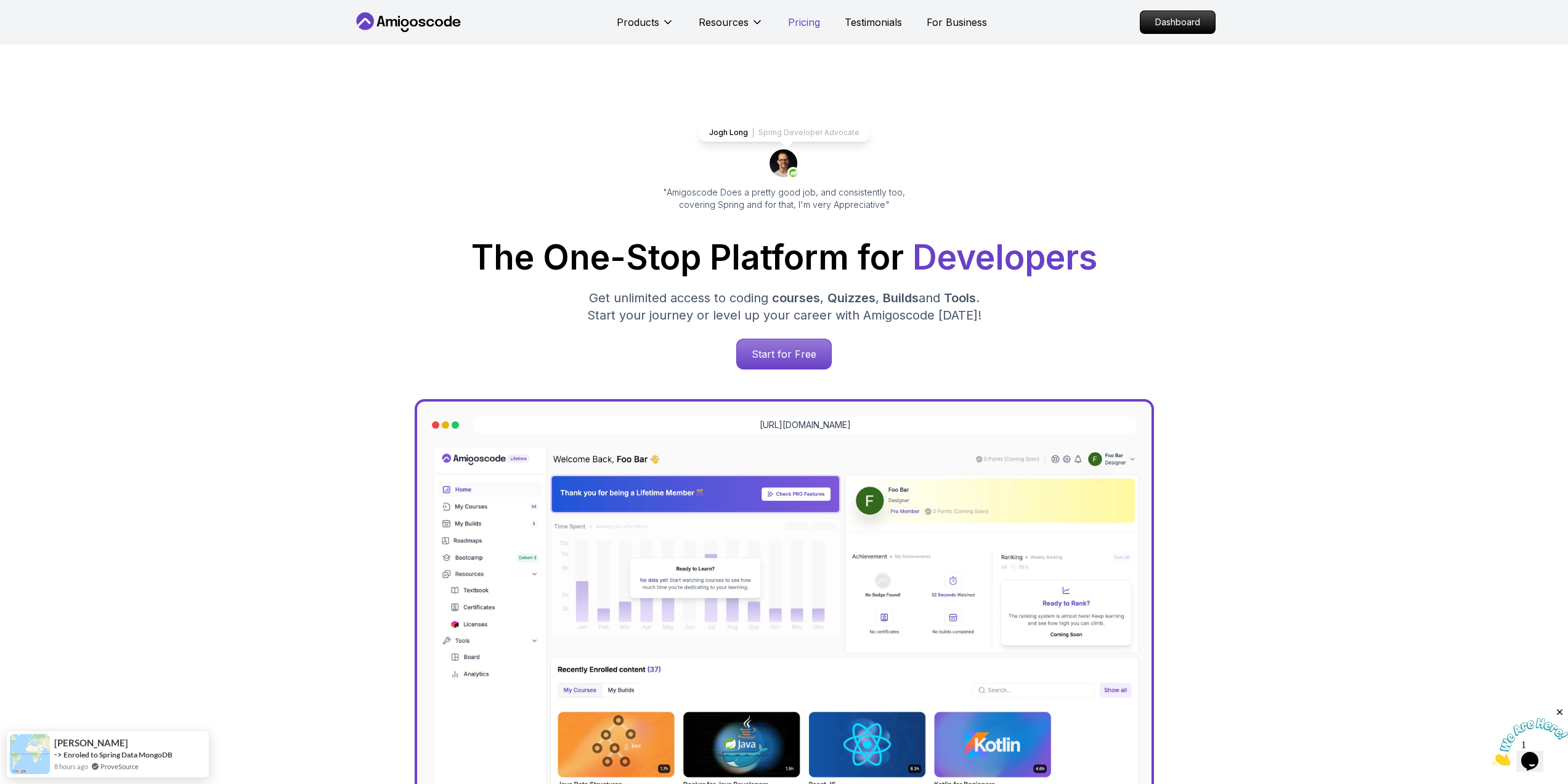
click at [807, 19] on p "Pricing" at bounding box center [804, 22] width 32 height 15
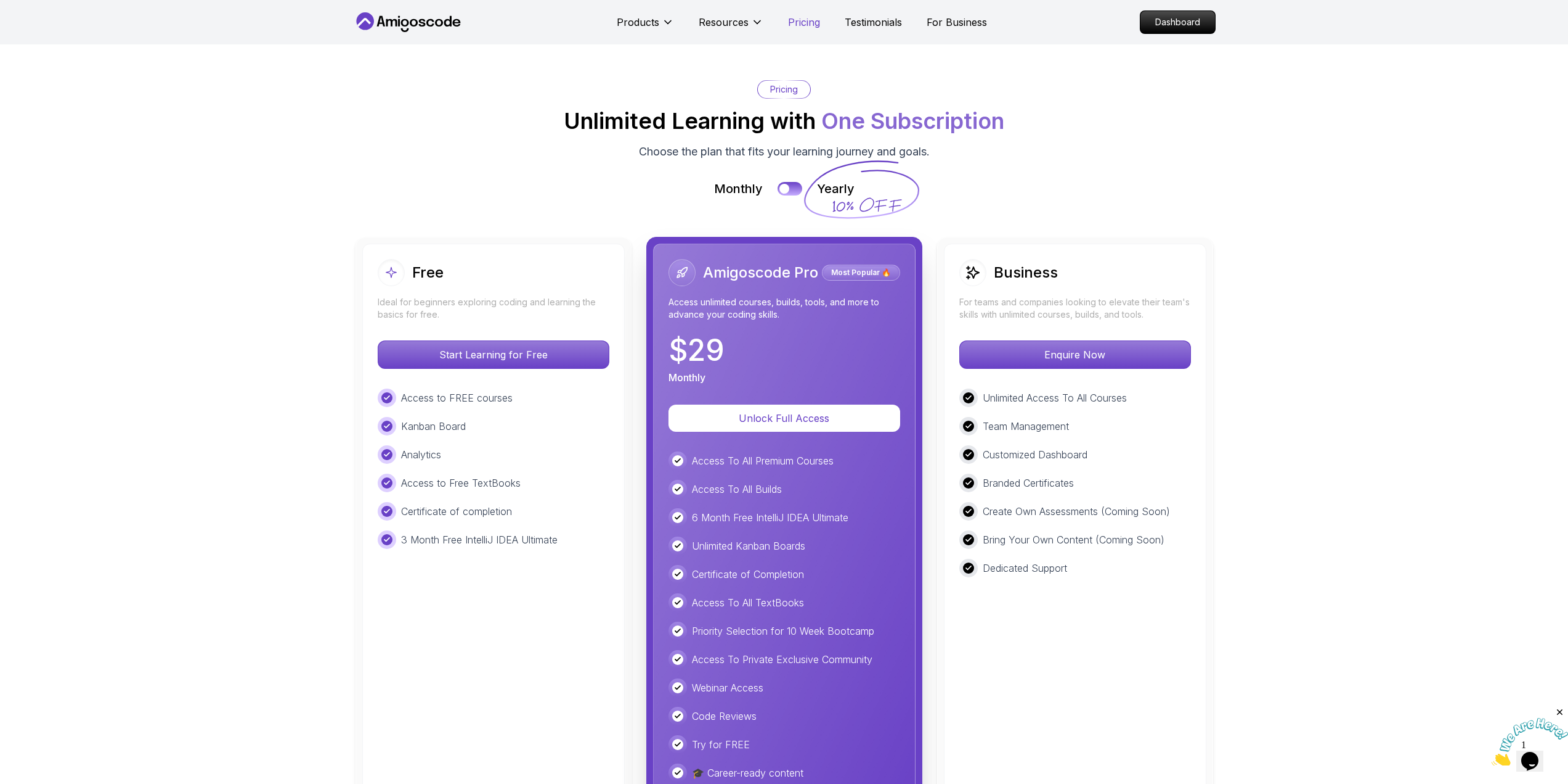
scroll to position [2712, 0]
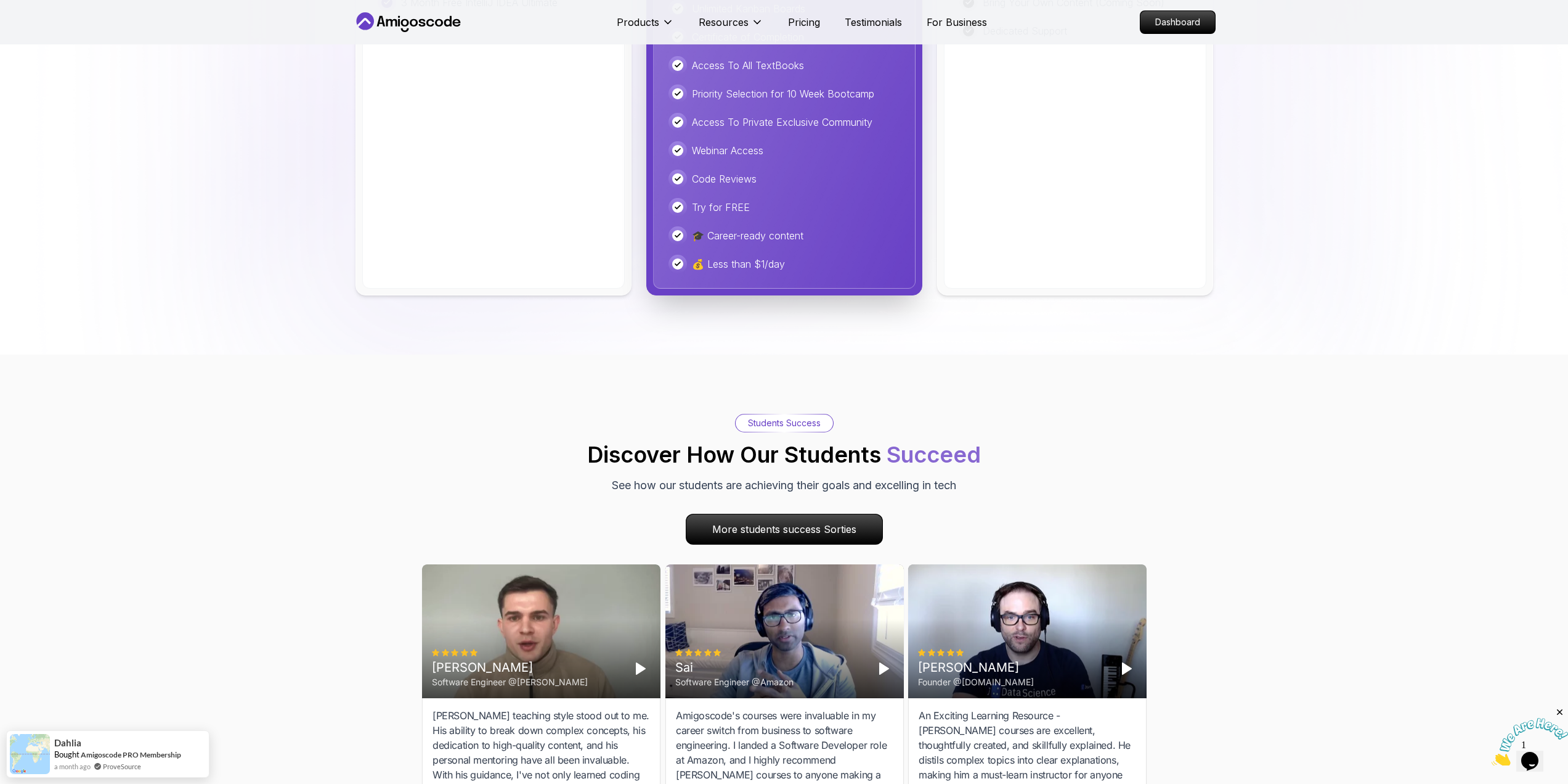
scroll to position [3143, 0]
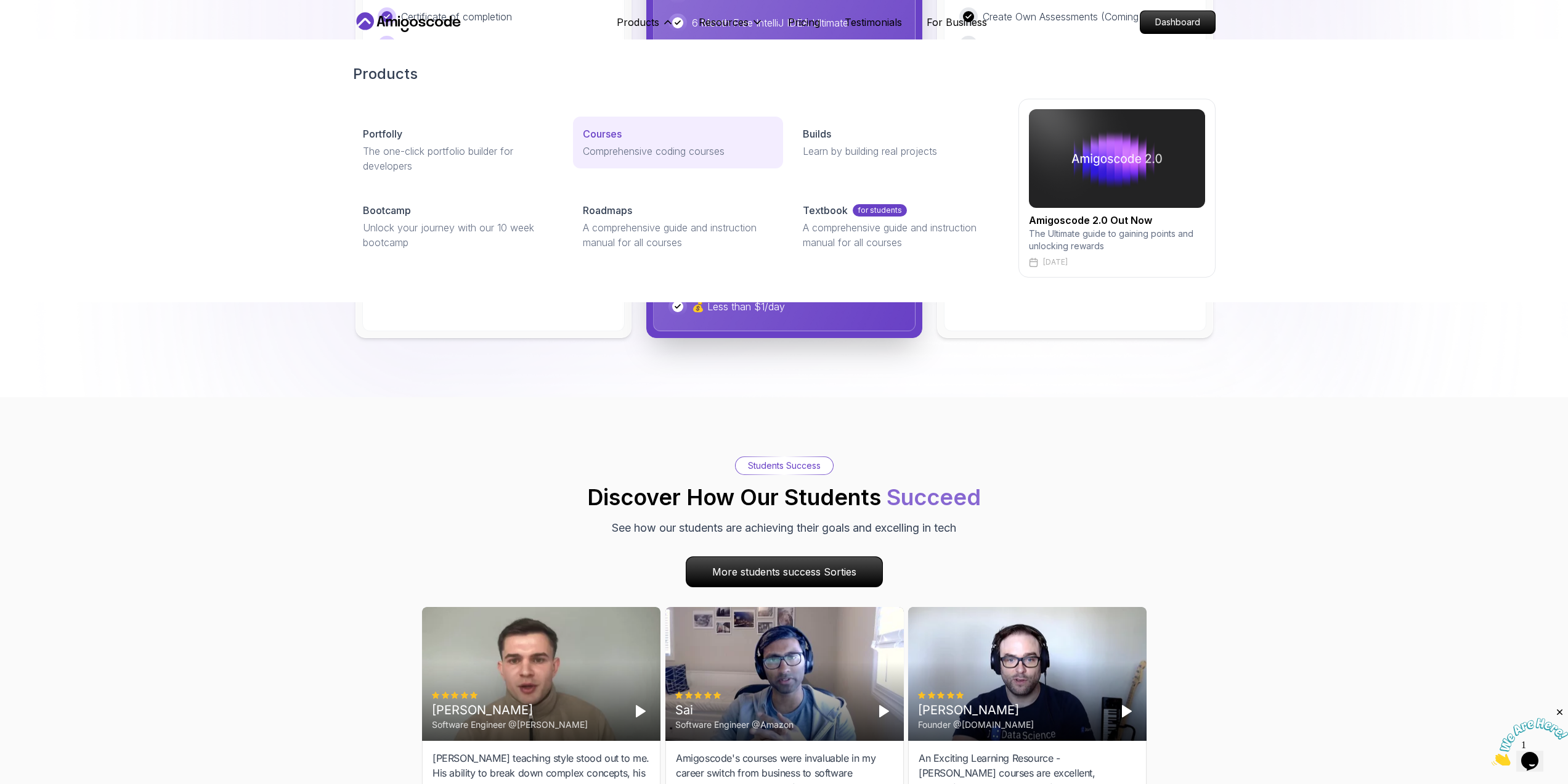
click at [612, 132] on p "Courses" at bounding box center [602, 133] width 39 height 15
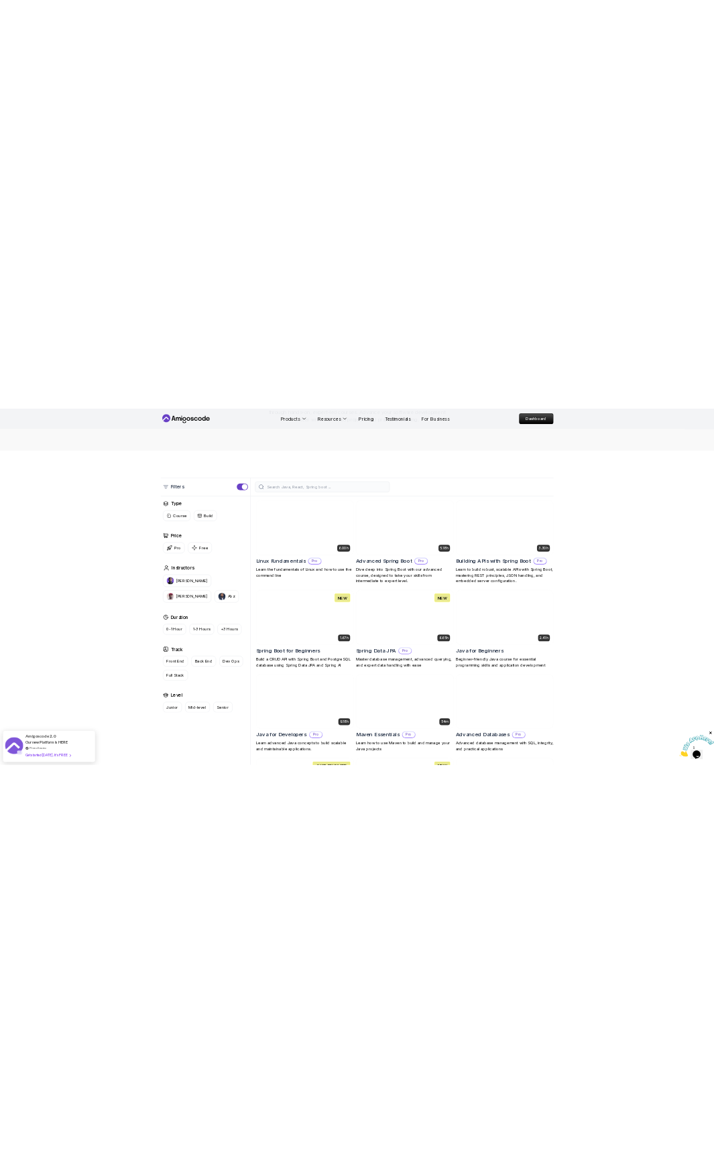
scroll to position [228, 0]
